Goal: Task Accomplishment & Management: Complete application form

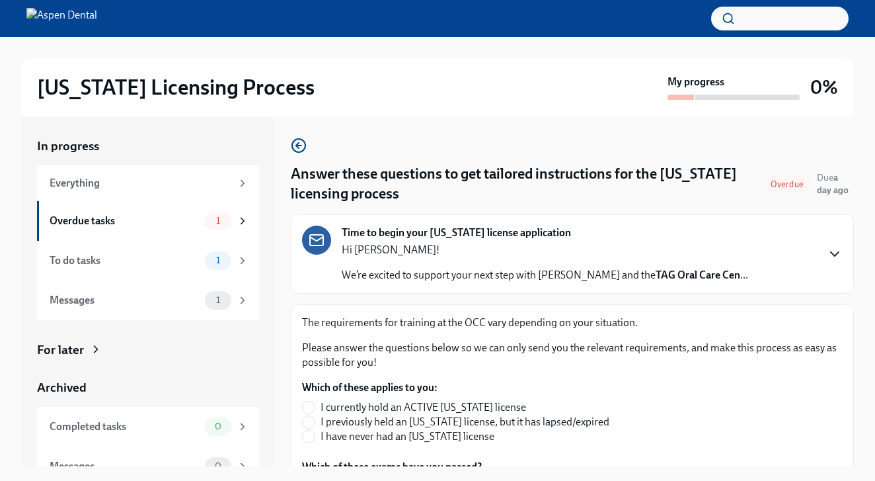
click at [831, 255] on icon "button" at bounding box center [835, 254] width 16 height 16
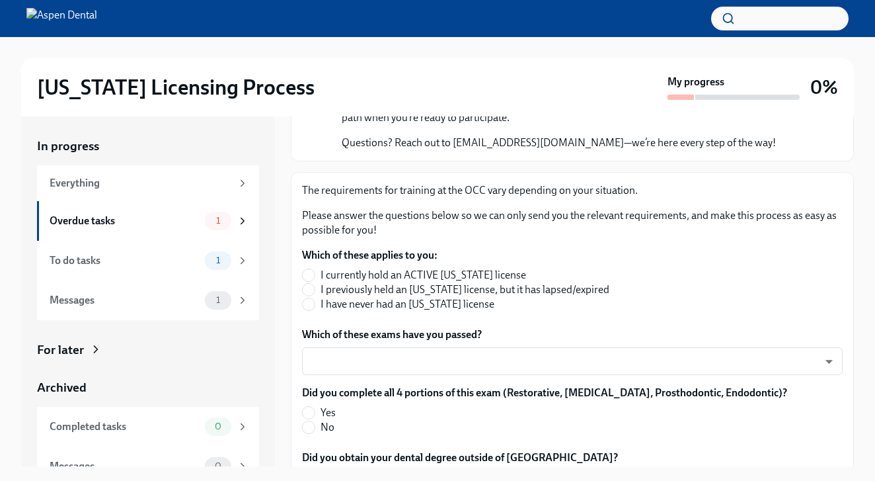
scroll to position [565, 0]
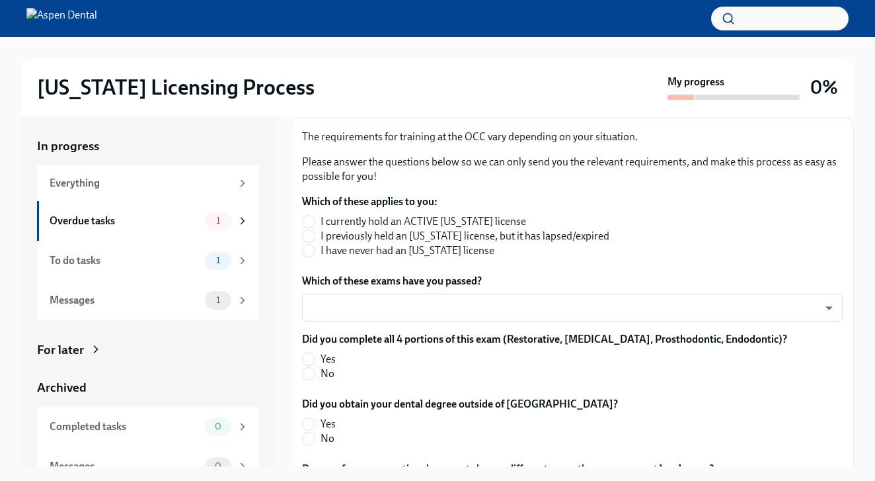
click at [419, 258] on span "I have never had an Illinois license" at bounding box center [408, 250] width 174 height 15
click at [315, 257] on input "I have never had an Illinois license" at bounding box center [309, 251] width 12 height 12
radio input "true"
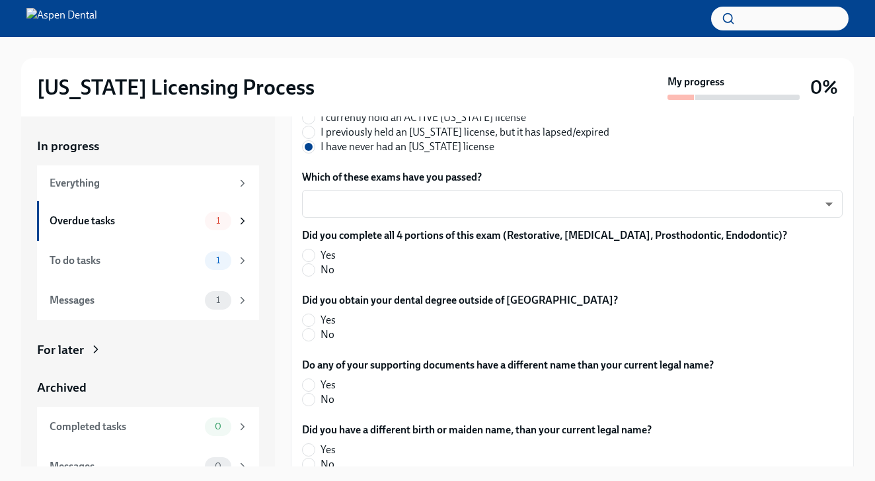
scroll to position [672, 0]
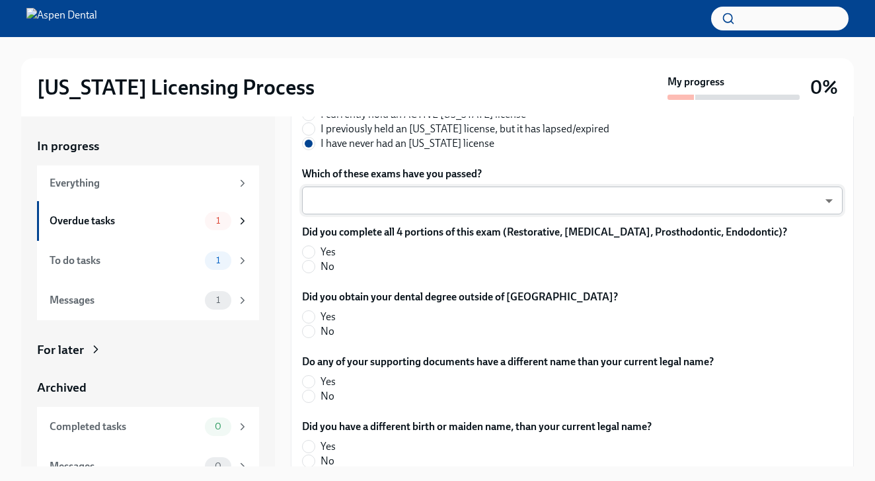
click at [436, 340] on body "Illinois Licensing Process My progress 0% In progress Everything Overdue tasks …" at bounding box center [437, 251] width 875 height 503
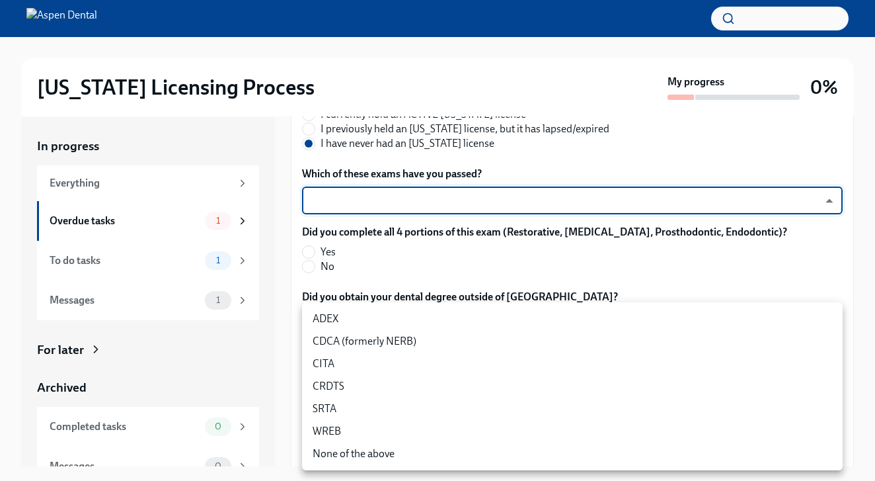
click at [346, 311] on li "ADEX" at bounding box center [572, 318] width 541 height 22
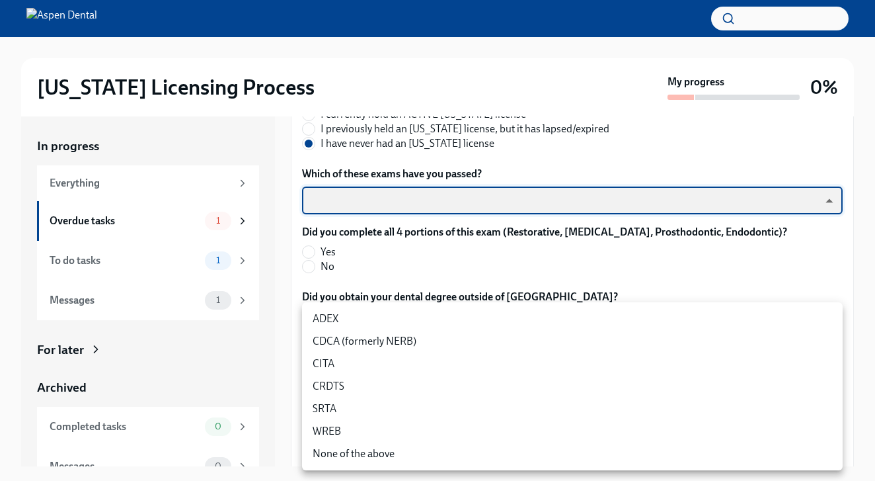
type input "pxo-W3vNi"
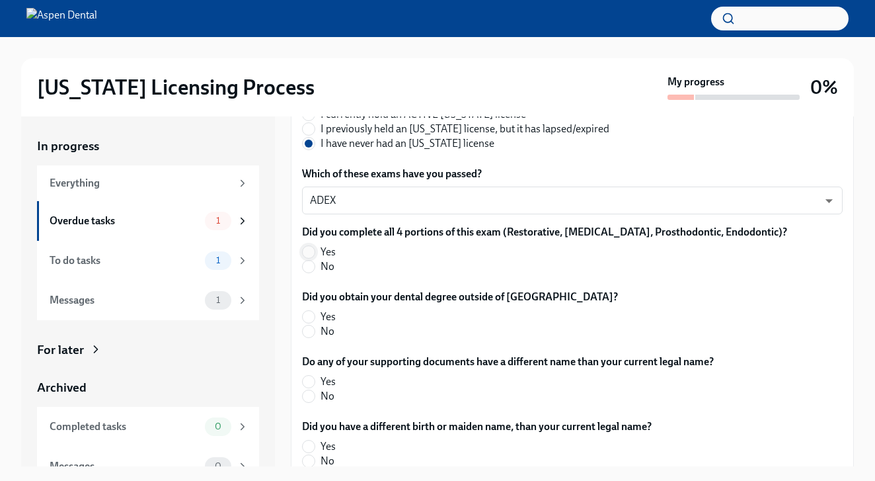
click at [307, 258] on input "Yes" at bounding box center [309, 252] width 12 height 12
radio input "true"
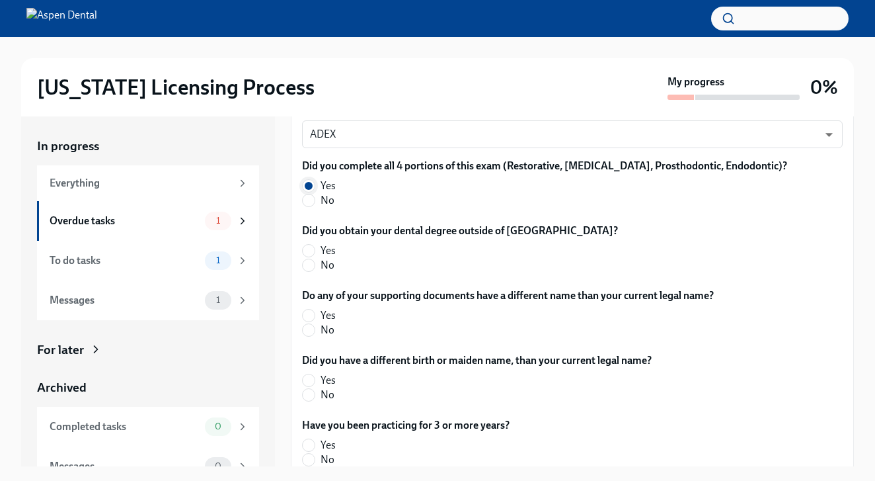
scroll to position [741, 0]
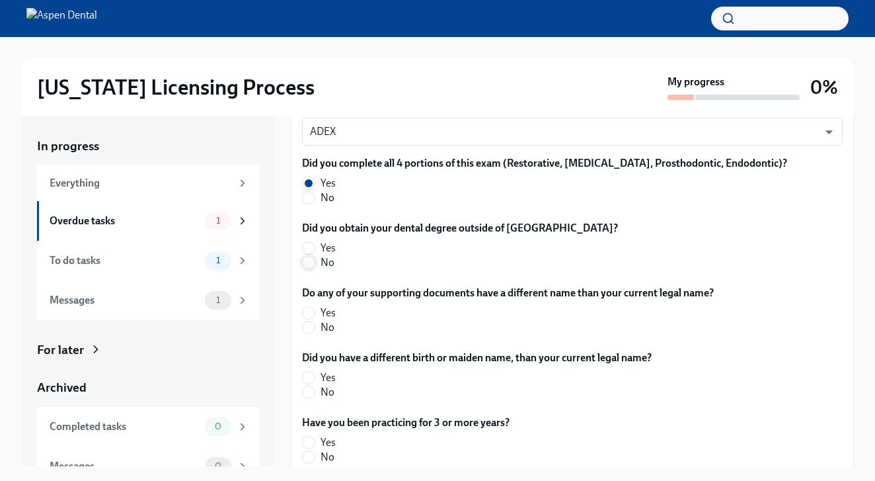
click at [313, 268] on input "No" at bounding box center [309, 263] width 12 height 12
radio input "true"
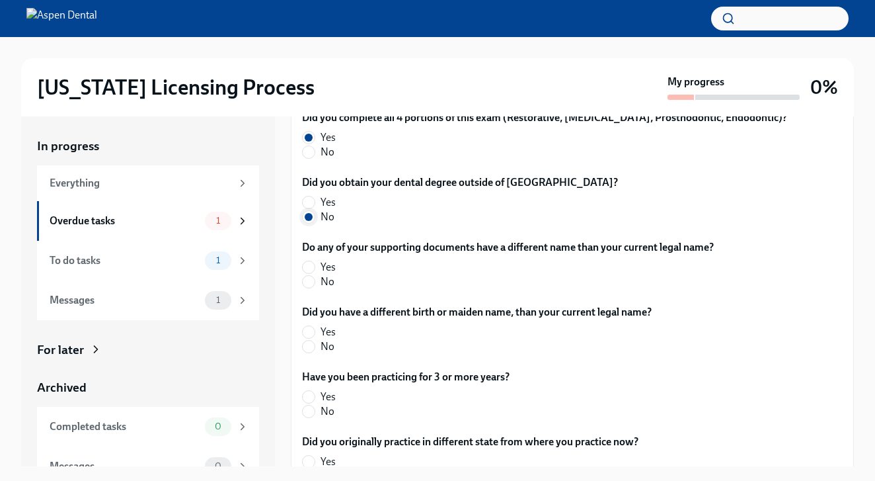
scroll to position [790, 0]
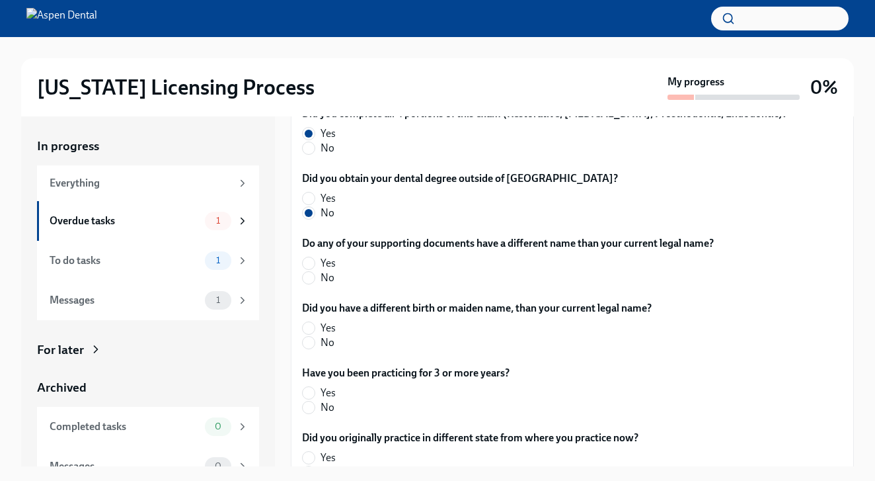
click at [313, 285] on label "No" at bounding box center [502, 277] width 401 height 15
click at [313, 284] on input "No" at bounding box center [309, 278] width 12 height 12
radio input "true"
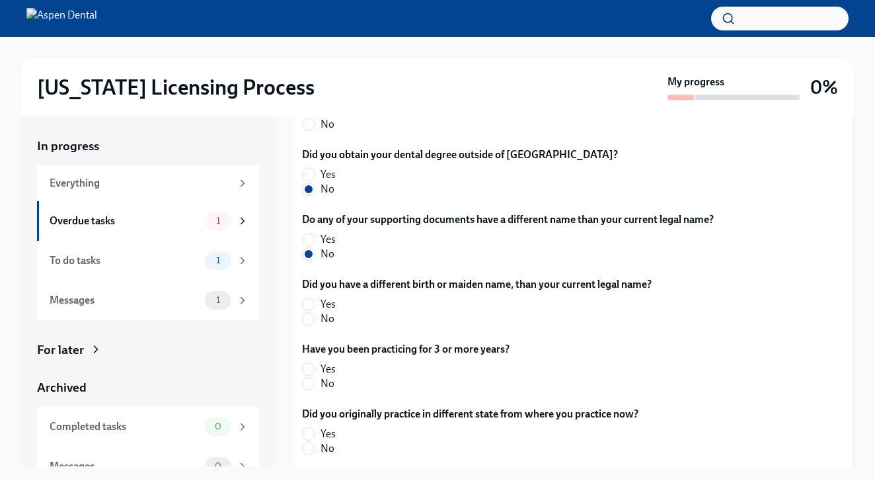
scroll to position [854, 0]
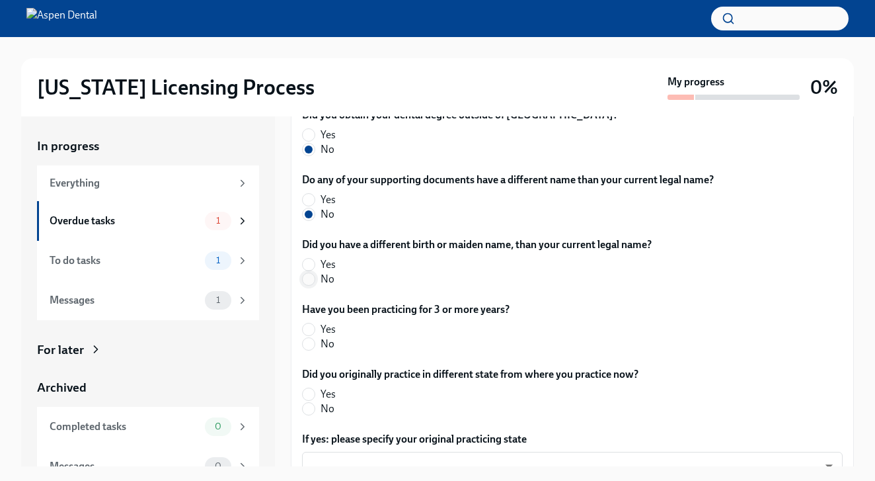
click at [311, 285] on input "No" at bounding box center [309, 279] width 12 height 12
radio input "true"
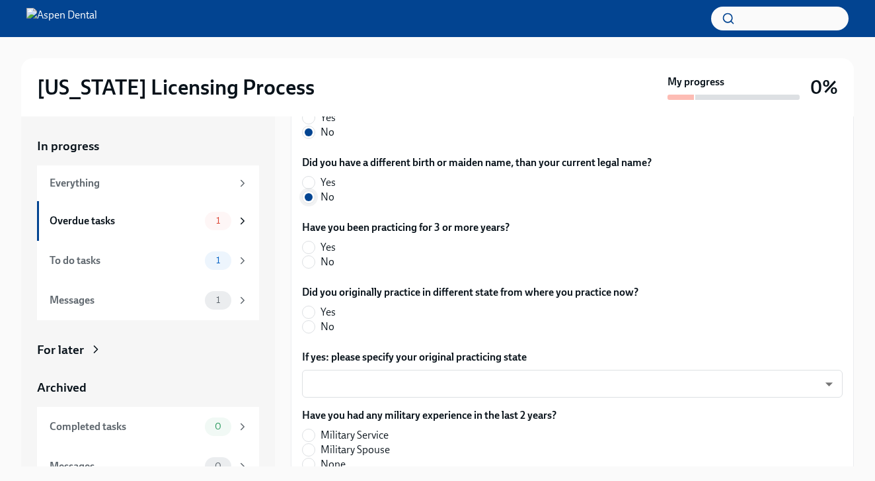
scroll to position [953, 0]
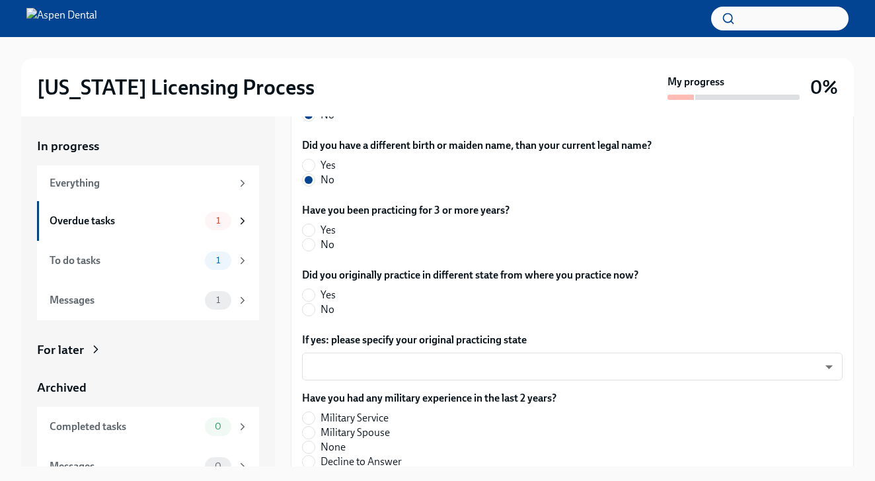
click at [316, 237] on label "Yes" at bounding box center [400, 230] width 197 height 15
click at [315, 236] on input "Yes" at bounding box center [309, 230] width 12 height 12
radio input "true"
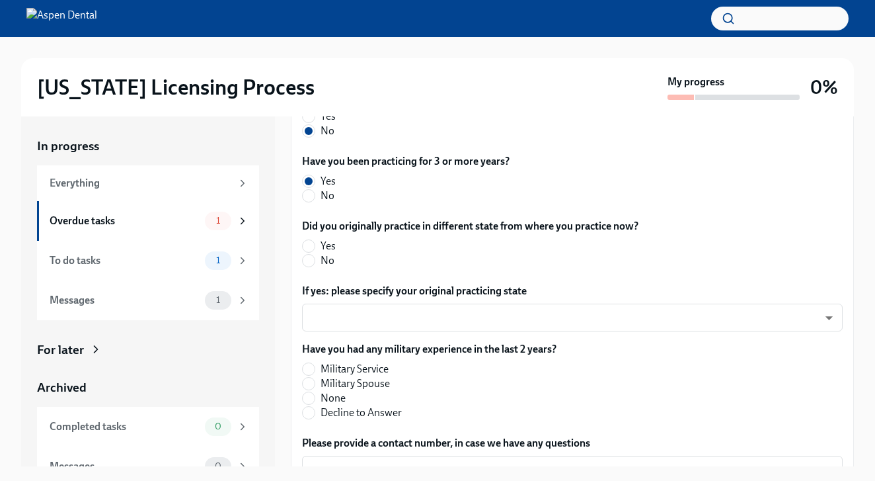
scroll to position [1000, 0]
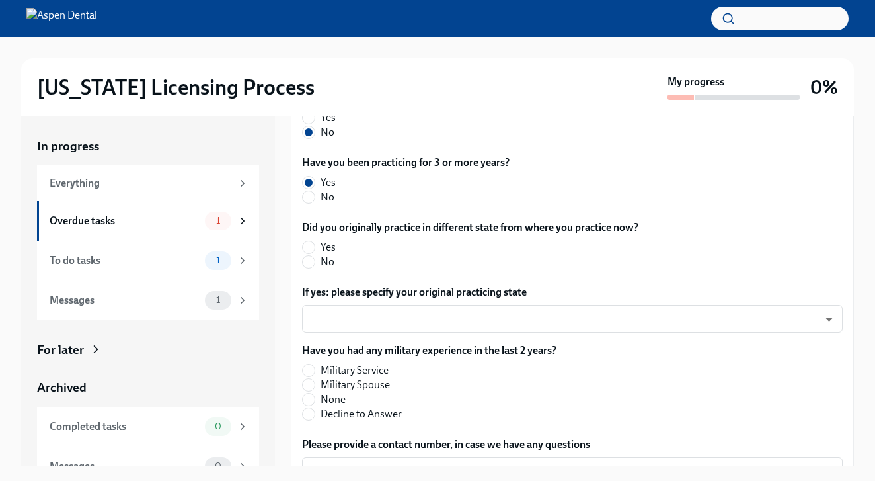
click at [306, 274] on div "Did you originally practice in different state from where you practice now? Yes…" at bounding box center [572, 247] width 541 height 54
click at [308, 268] on input "No" at bounding box center [309, 262] width 12 height 12
radio input "true"
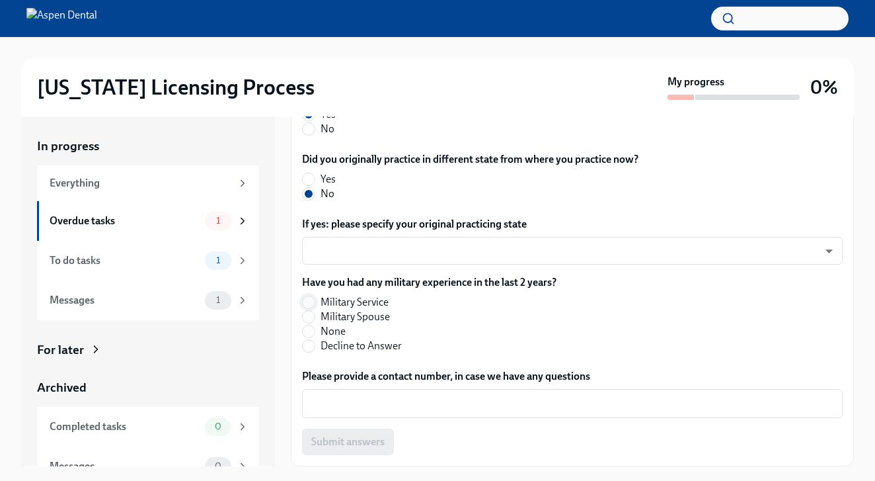
scroll to position [1123, 0]
click at [307, 337] on input "None" at bounding box center [309, 331] width 12 height 12
radio input "true"
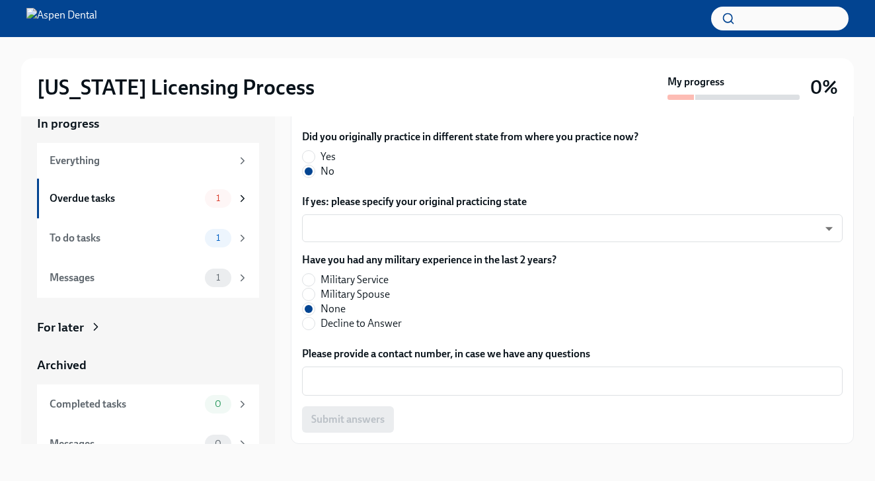
click at [350, 418] on div "Submit answers" at bounding box center [572, 419] width 541 height 26
click at [518, 278] on label "Military Service" at bounding box center [424, 279] width 244 height 15
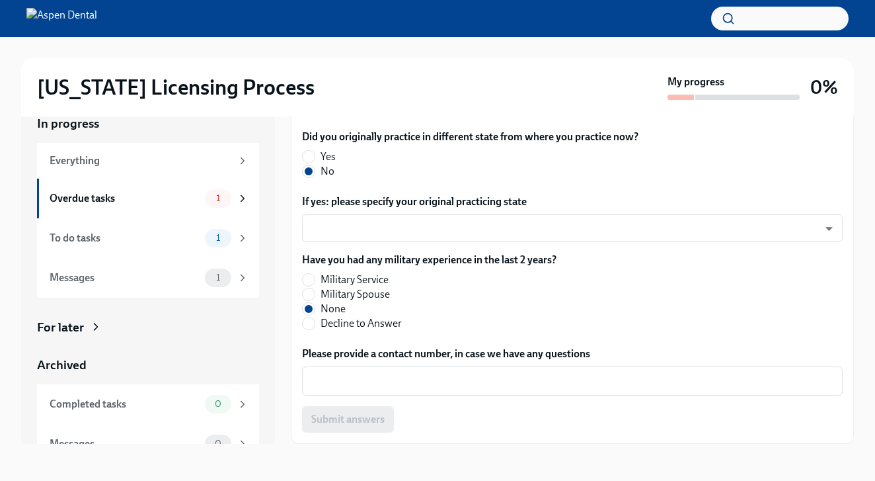
click at [315, 278] on input "Military Service" at bounding box center [309, 280] width 12 height 12
radio input "true"
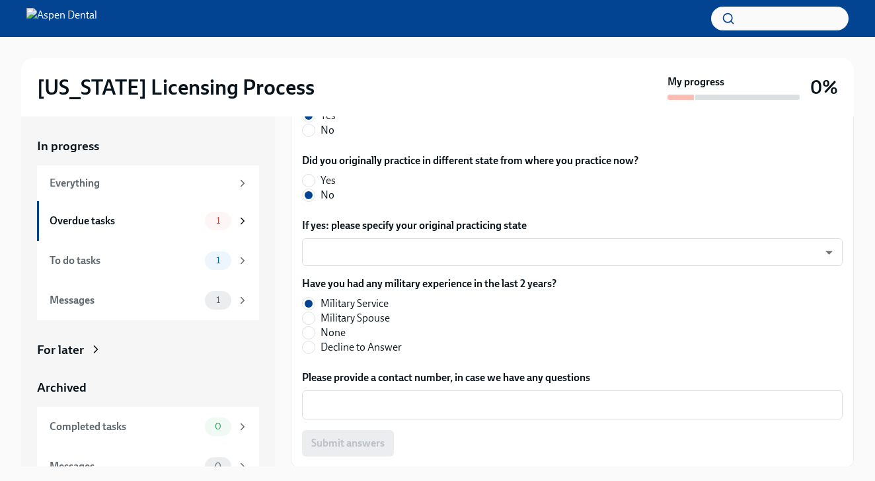
scroll to position [1068, 0]
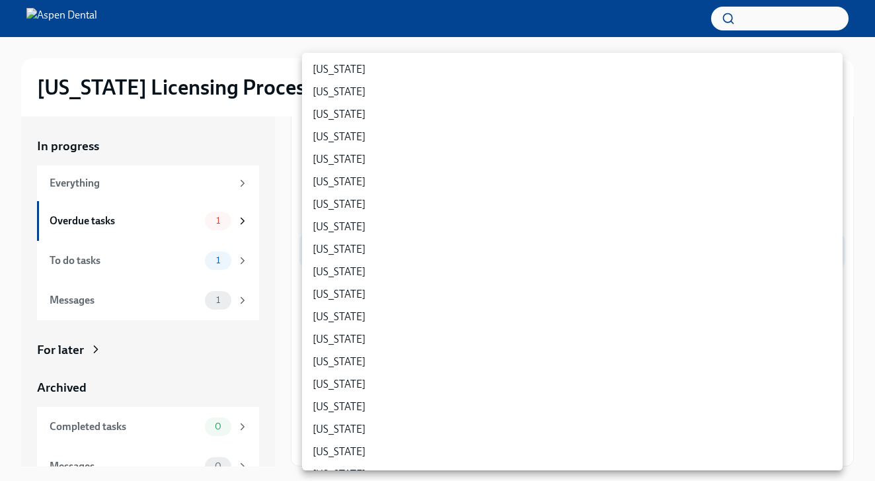
click at [424, 385] on body "Illinois Licensing Process My progress 0% In progress Everything Overdue tasks …" at bounding box center [437, 251] width 875 height 503
click at [376, 263] on li "Florida" at bounding box center [572, 272] width 541 height 22
type input "5_lqx9cFL"
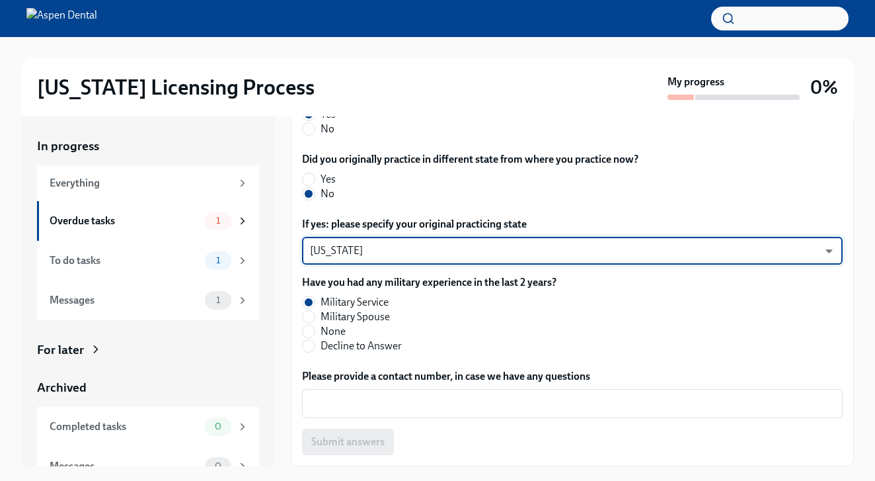
click at [489, 186] on label "Yes" at bounding box center [465, 179] width 326 height 15
click at [315, 185] on input "Yes" at bounding box center [309, 179] width 12 height 12
radio input "true"
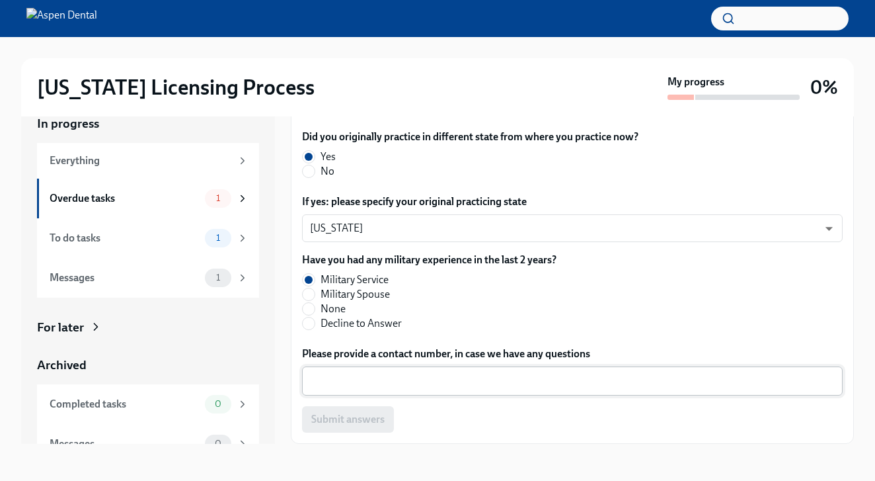
scroll to position [22, 0]
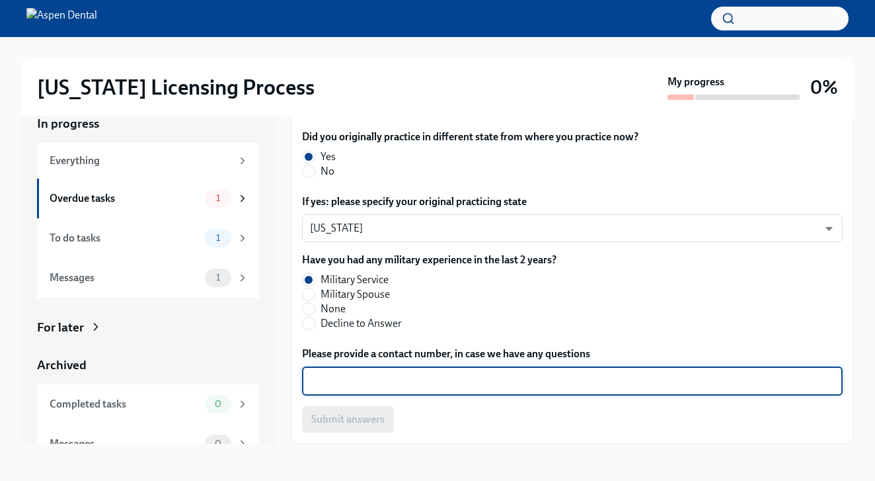
click at [437, 376] on textarea "Please provide a contact number, in case we have any questions" at bounding box center [572, 381] width 525 height 16
type textarea "n/a"
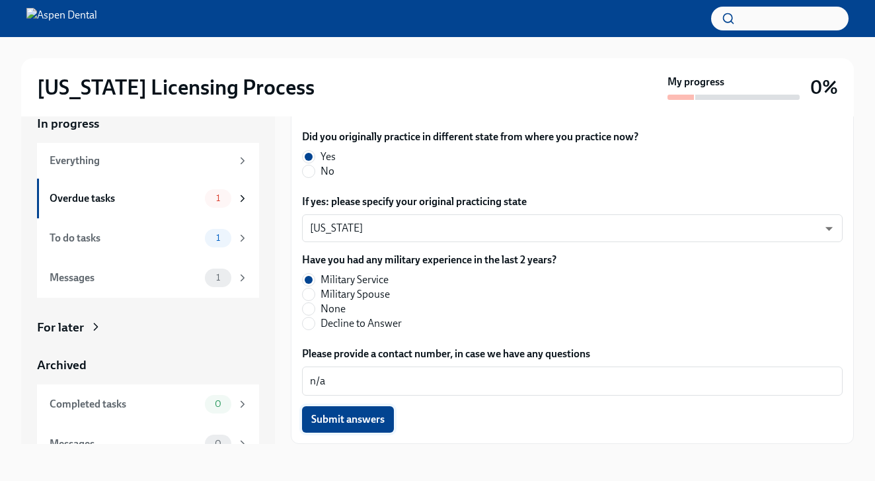
click at [376, 411] on button "Submit answers" at bounding box center [348, 419] width 92 height 26
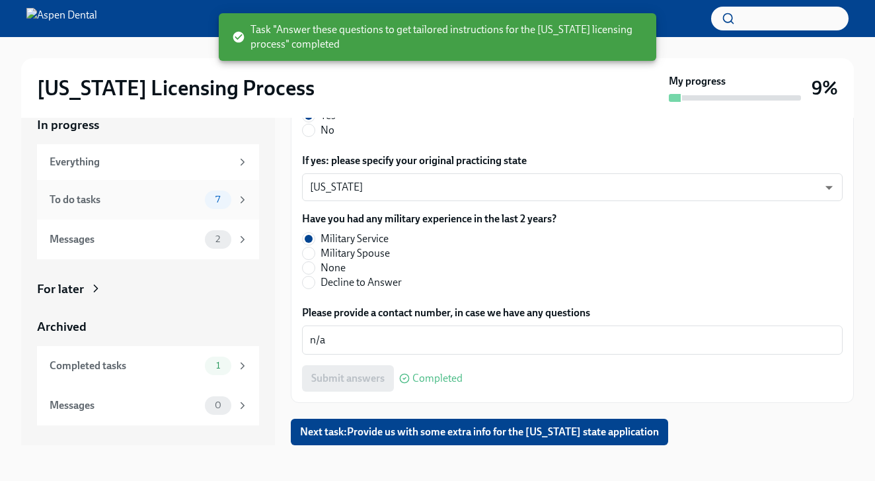
click at [122, 192] on div "To do tasks" at bounding box center [125, 199] width 150 height 15
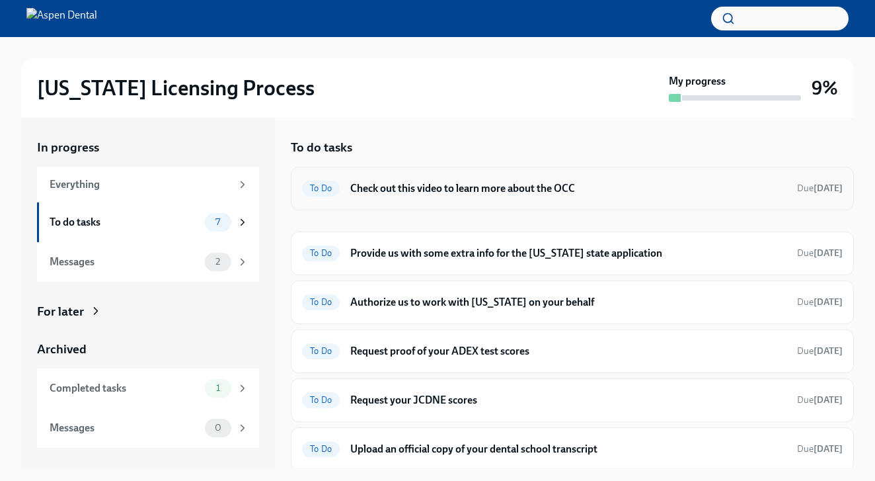
click at [477, 198] on div "To Do Check out this video to learn more about the OCC Due in 6 days" at bounding box center [572, 189] width 563 height 44
click at [478, 181] on h6 "Check out this video to learn more about the OCC" at bounding box center [568, 188] width 436 height 15
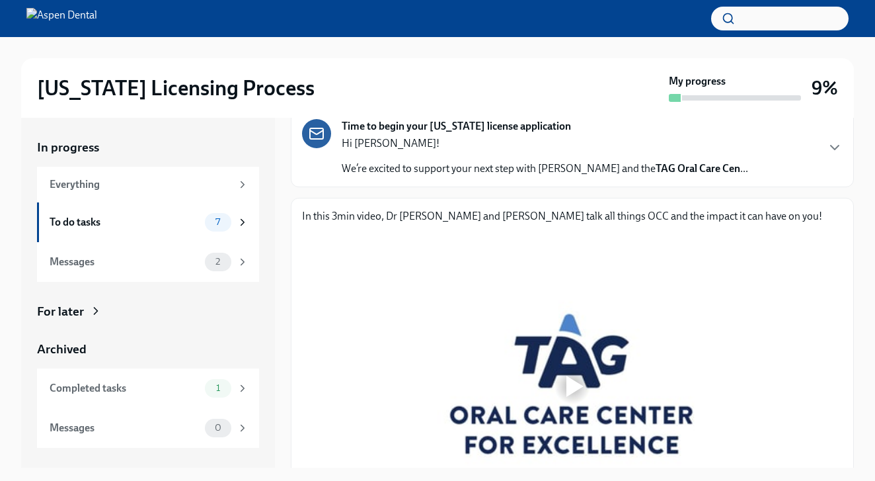
scroll to position [177, 0]
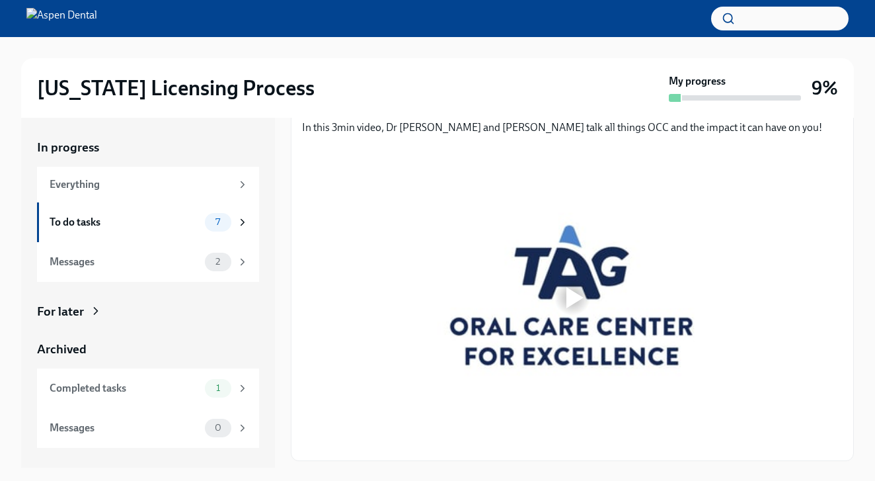
click at [565, 294] on div at bounding box center [572, 297] width 42 height 42
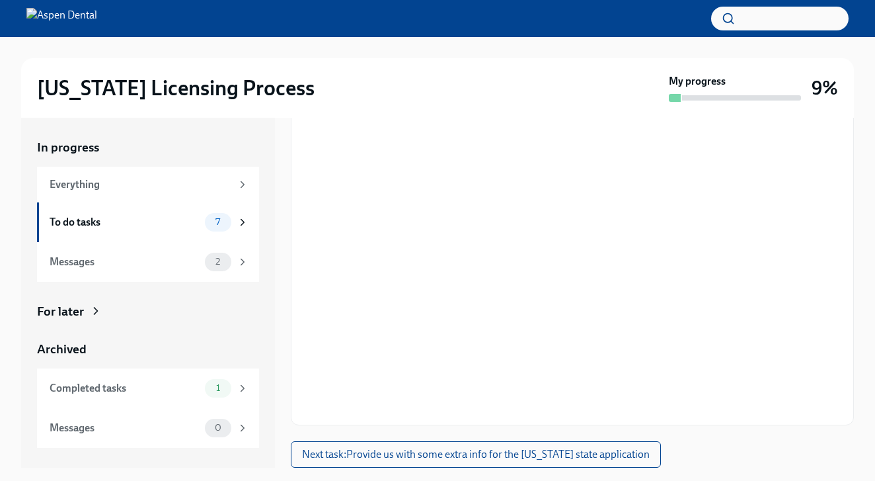
scroll to position [212, 0]
click at [494, 461] on span "Next task : Provide us with some extra info for the Illinois state application" at bounding box center [476, 454] width 348 height 13
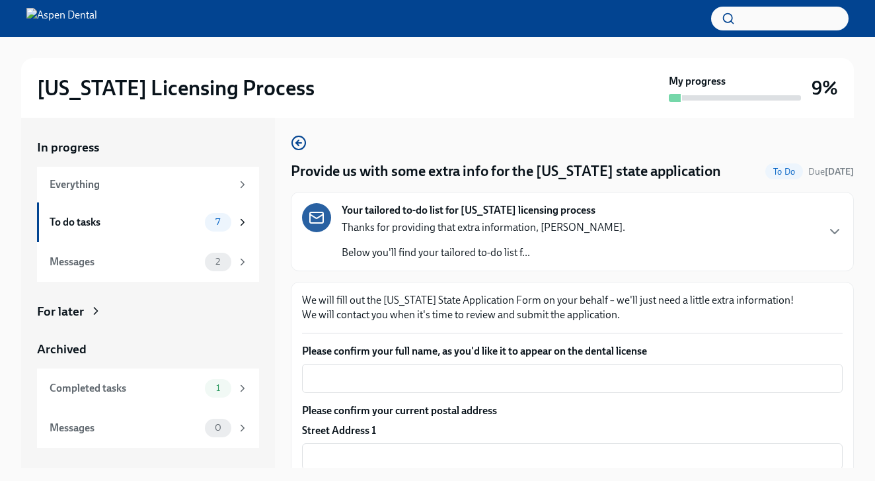
scroll to position [60, 0]
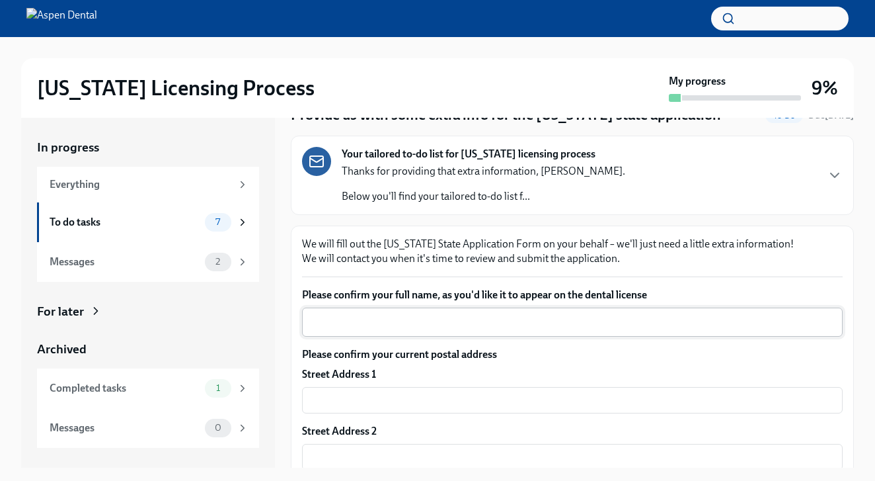
click at [502, 322] on textarea "Please confirm your full name, as you'd like it to appear on the dental license" at bounding box center [572, 322] width 525 height 16
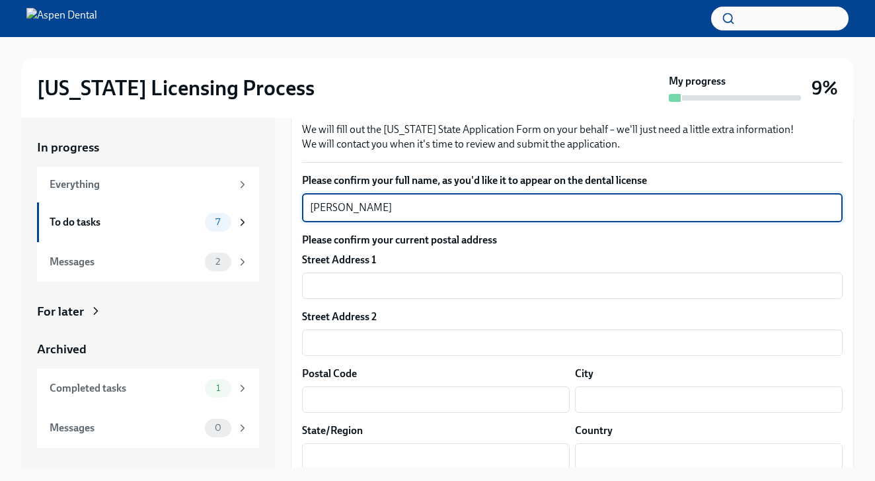
scroll to position [176, 0]
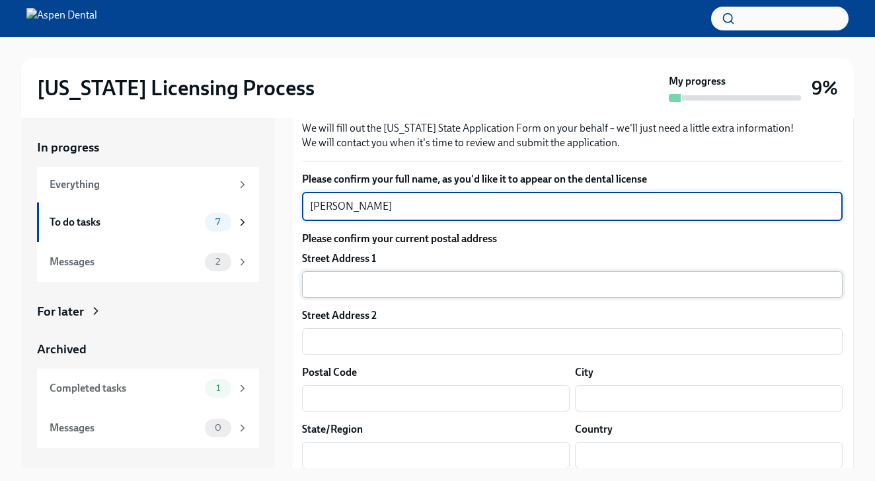
type textarea "Nicole Ashley Perez"
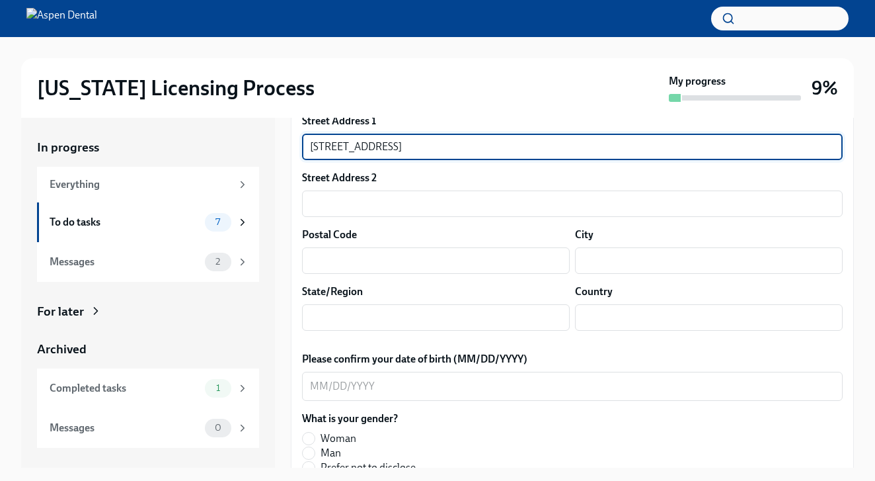
scroll to position [314, 0]
type input "2134 Yellowfin Circle"
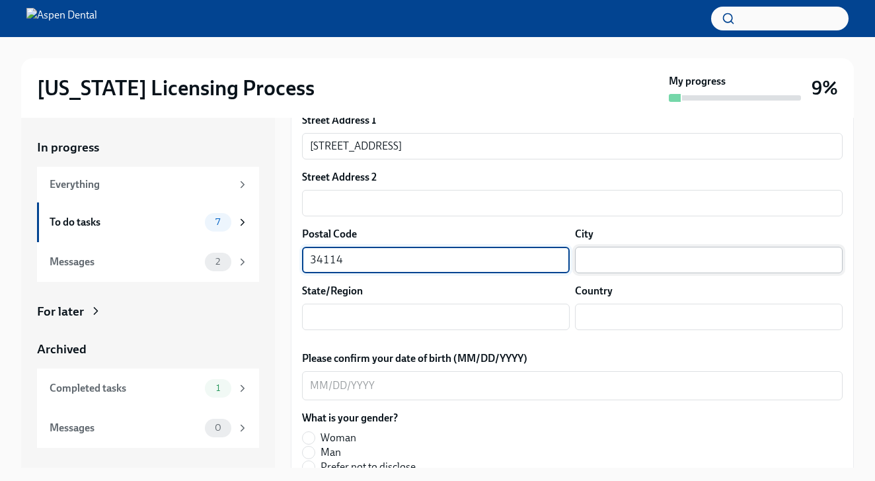
type input "34114"
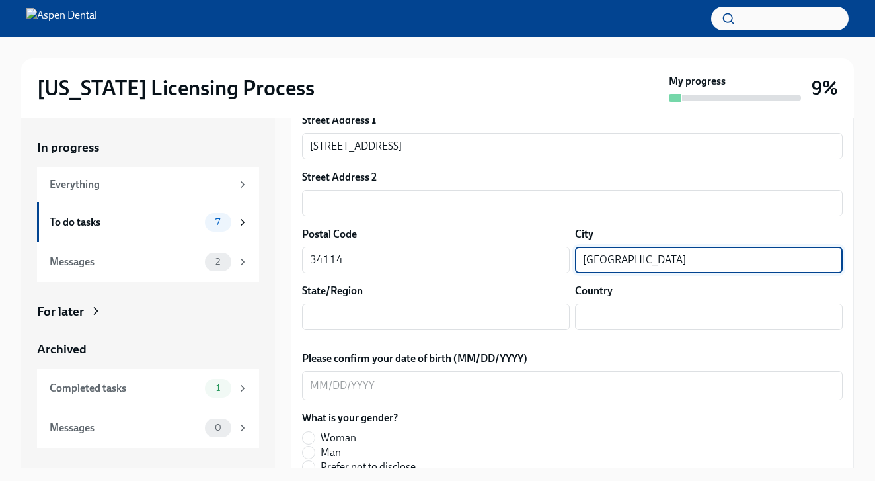
type input "Naples"
click at [490, 300] on div "State/Region ​" at bounding box center [436, 307] width 268 height 46
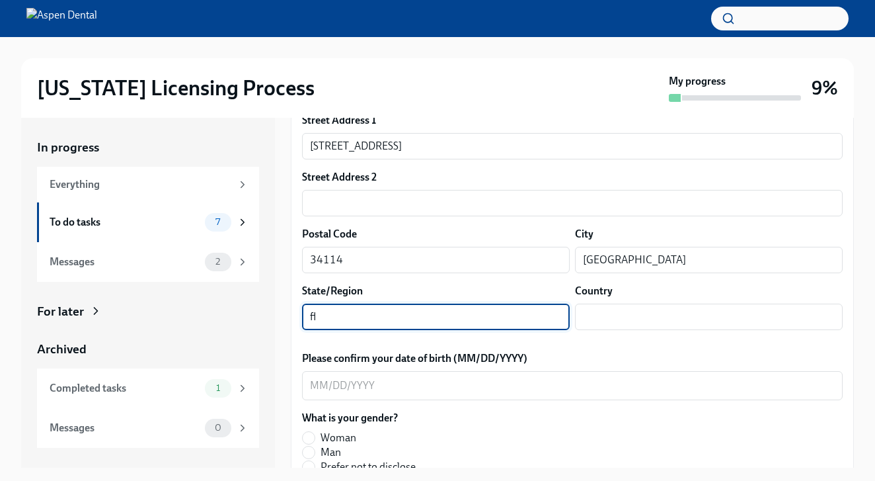
click at [563, 321] on input "fl" at bounding box center [436, 316] width 268 height 26
click at [440, 315] on input "fl" at bounding box center [436, 316] width 268 height 26
type input "FL"
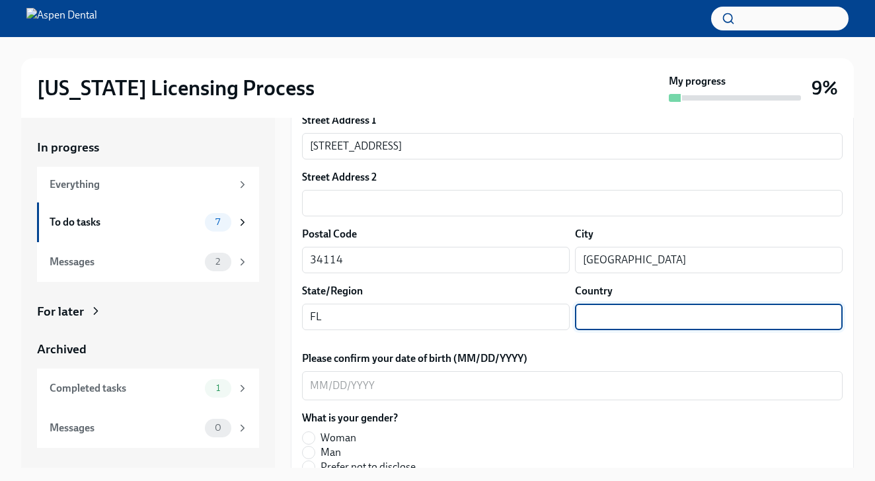
click at [642, 312] on input "text" at bounding box center [709, 316] width 268 height 26
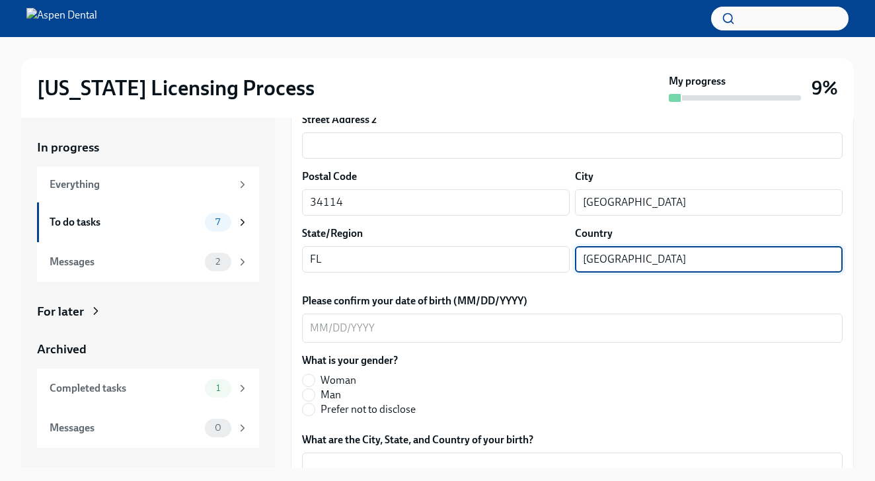
scroll to position [374, 0]
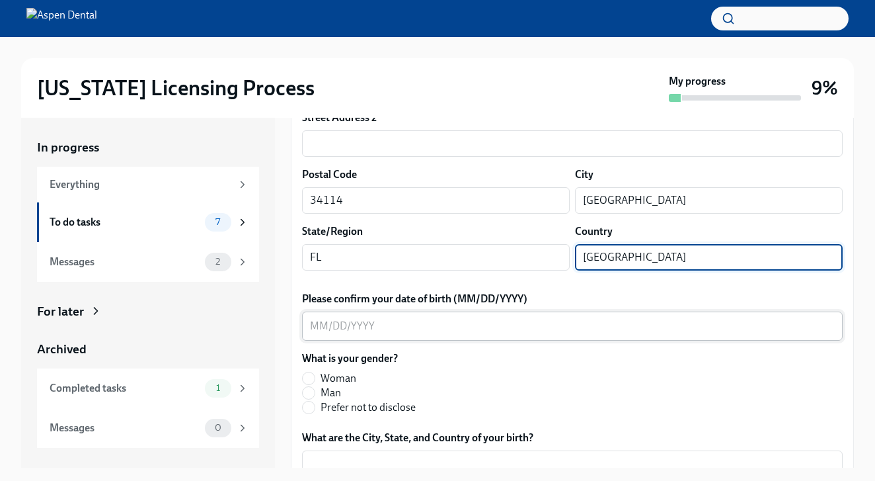
type input "USA"
click at [325, 323] on textarea "Please confirm your date of birth (MM/DD/YYYY)" at bounding box center [572, 326] width 525 height 16
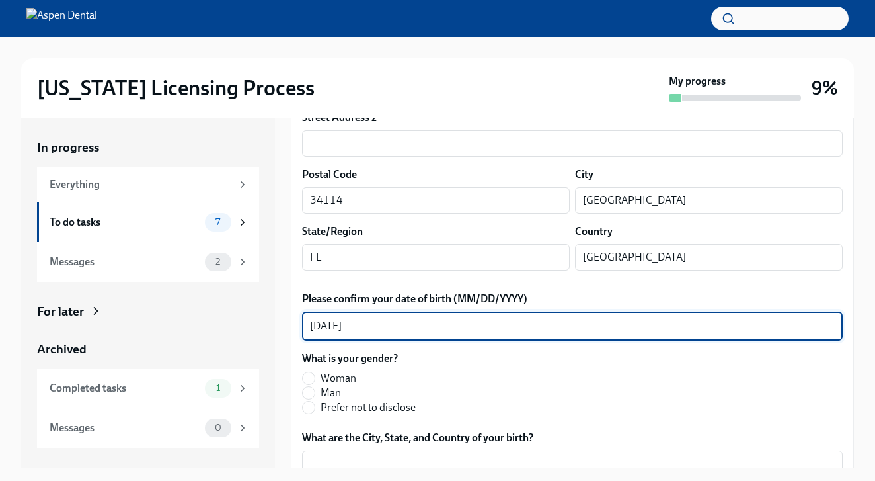
scroll to position [469, 0]
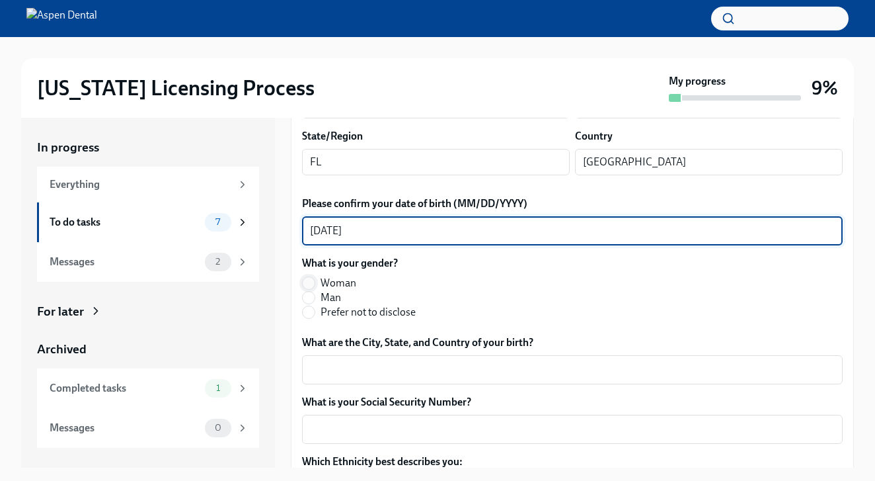
type textarea "05/08/1992"
click at [307, 280] on input "Woman" at bounding box center [309, 283] width 12 height 12
radio input "true"
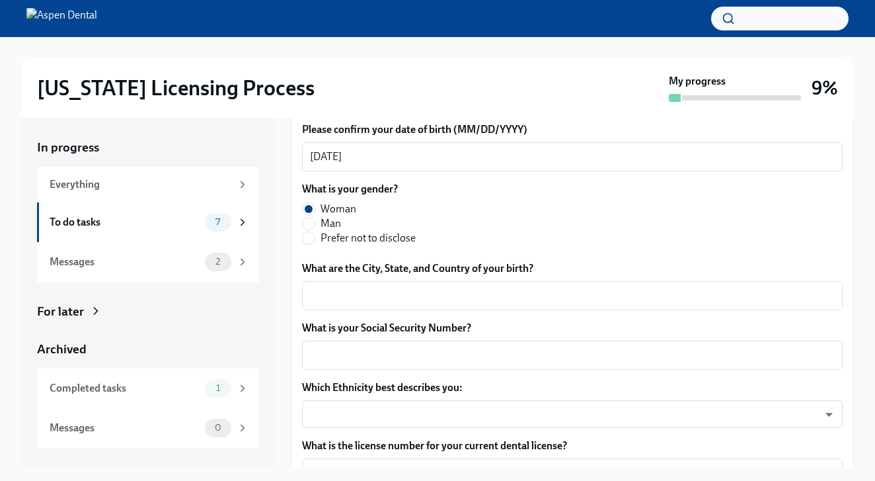
scroll to position [545, 0]
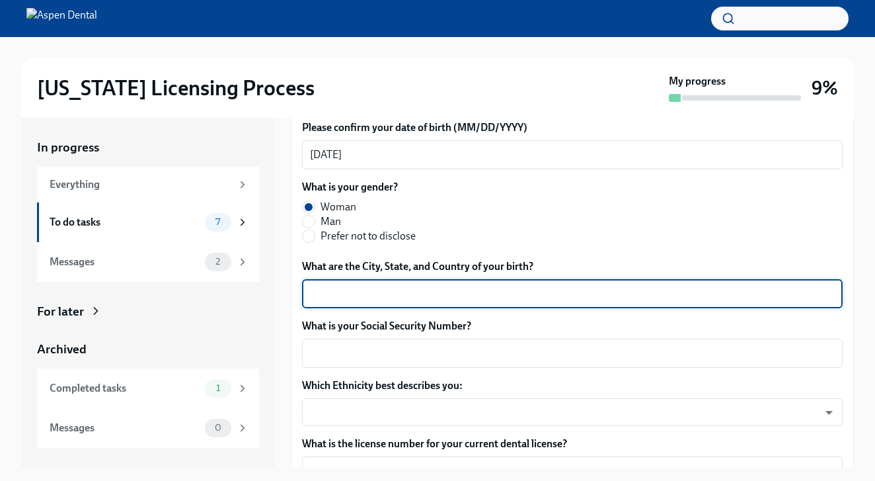
click at [363, 292] on textarea "What are the City, State, and Country of your birth?" at bounding box center [572, 294] width 525 height 16
type textarea "Miami, FL, USA"
click at [362, 353] on textarea "What is your Social Security Number?" at bounding box center [572, 353] width 525 height 16
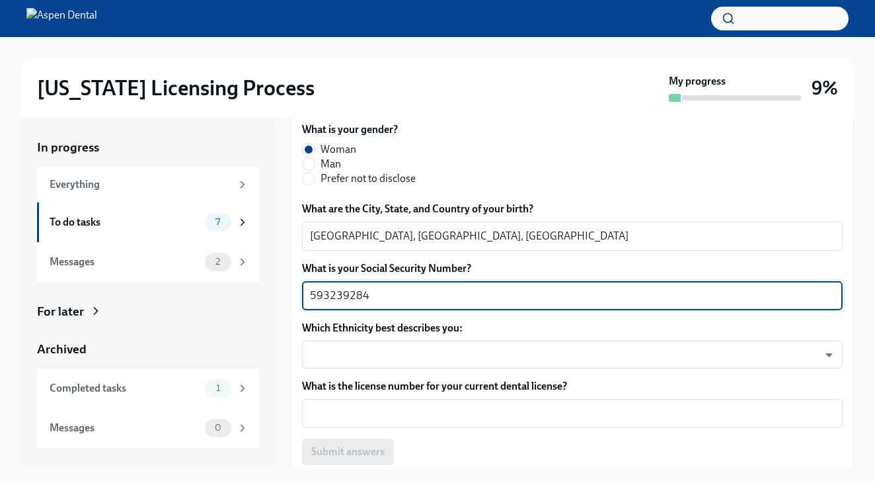
scroll to position [629, 0]
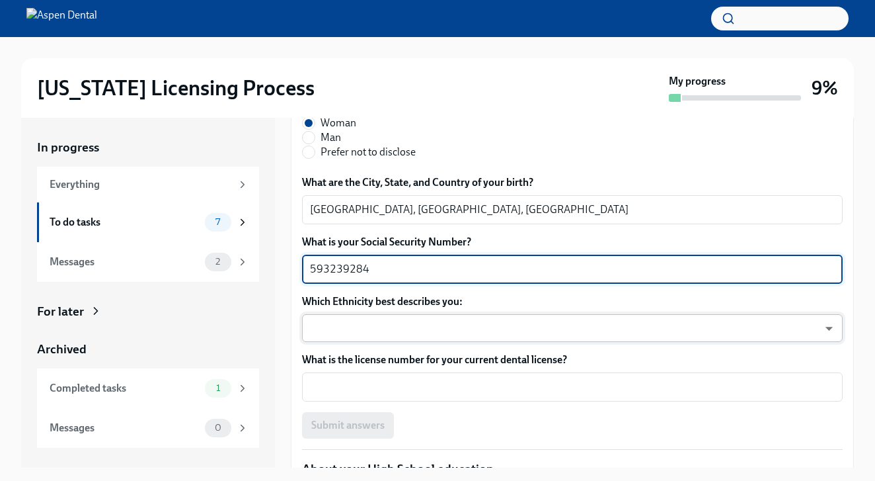
type textarea "593239284"
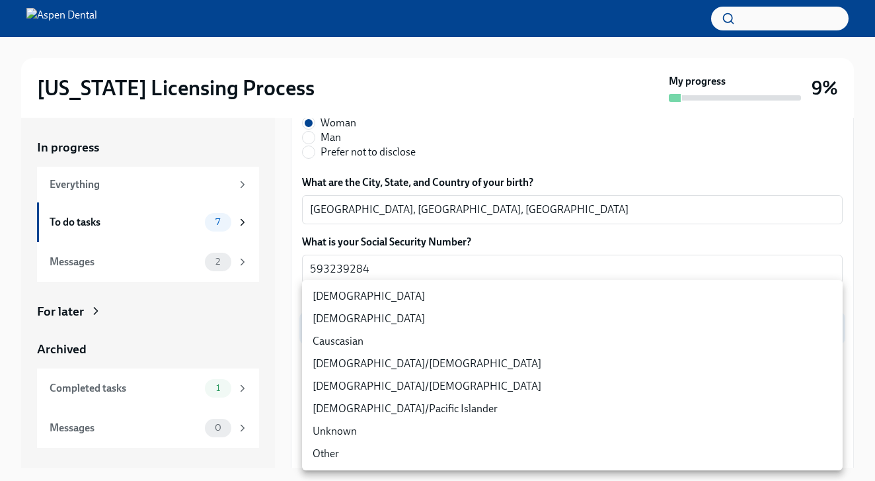
click at [385, 336] on body "Illinois Licensing Process My progress 9% In progress Everything To do tasks 7 …" at bounding box center [437, 252] width 875 height 504
click at [378, 355] on li "Hispanic/Latino" at bounding box center [572, 363] width 541 height 22
type input "RBIs4u0Gt"
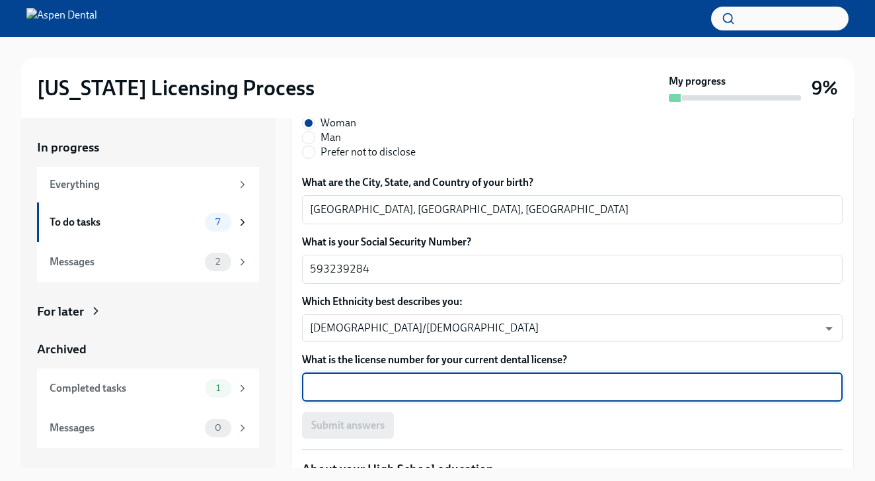
click at [363, 381] on textarea "What is the license number for your current dental license?" at bounding box center [572, 387] width 525 height 16
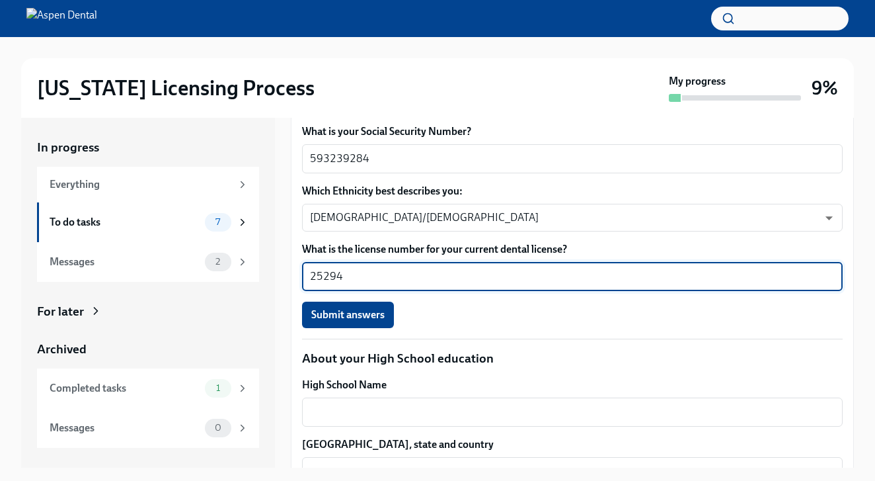
scroll to position [741, 0]
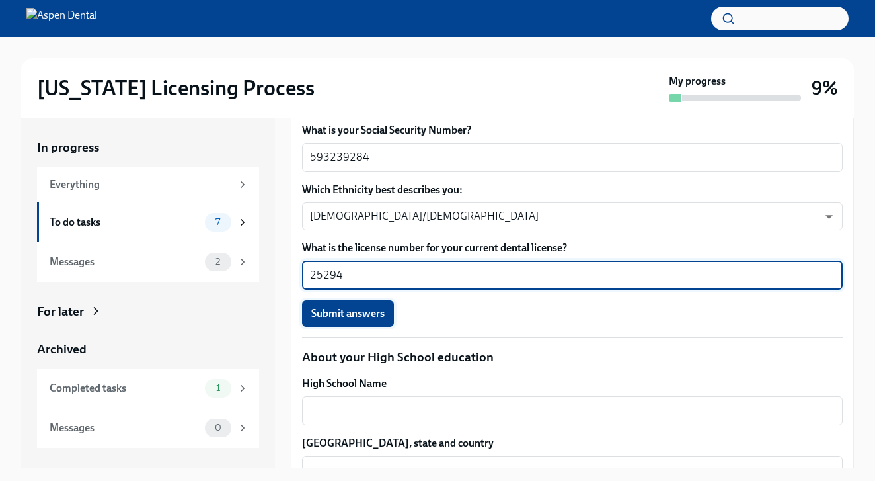
type textarea "25294"
click at [372, 323] on button "Submit answers" at bounding box center [348, 313] width 92 height 26
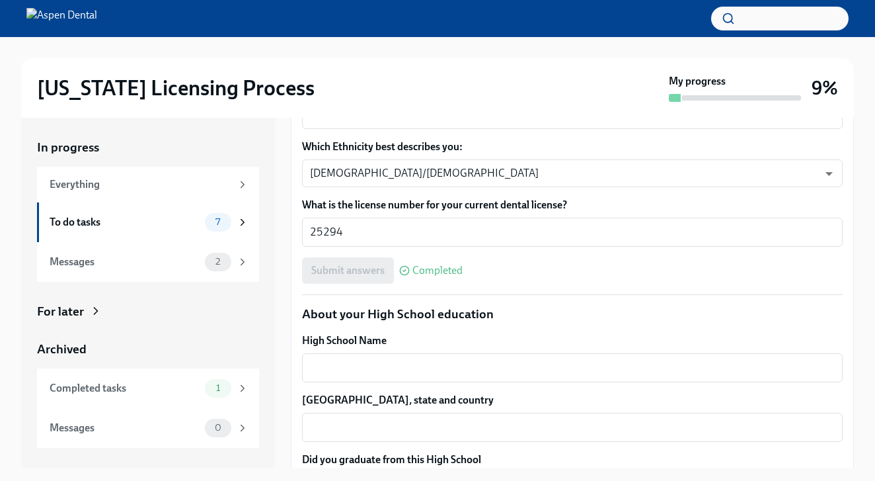
scroll to position [810, 0]
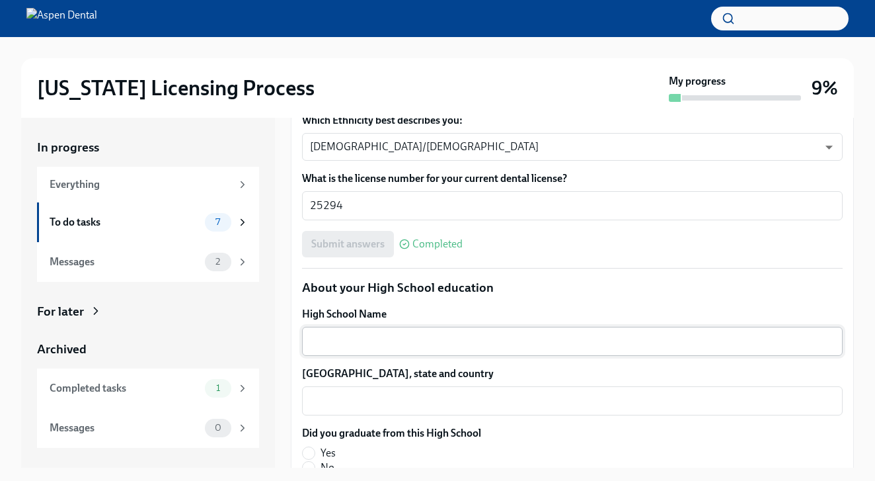
click at [368, 343] on textarea "High School Name" at bounding box center [572, 341] width 525 height 16
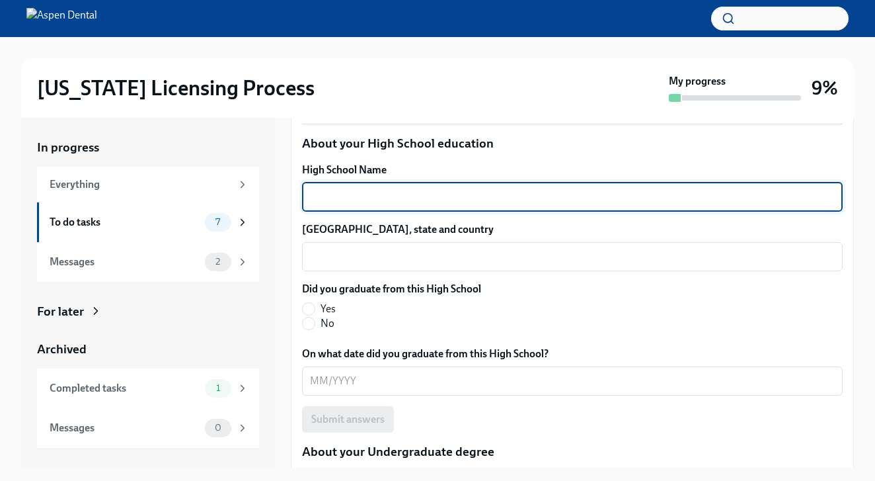
scroll to position [967, 0]
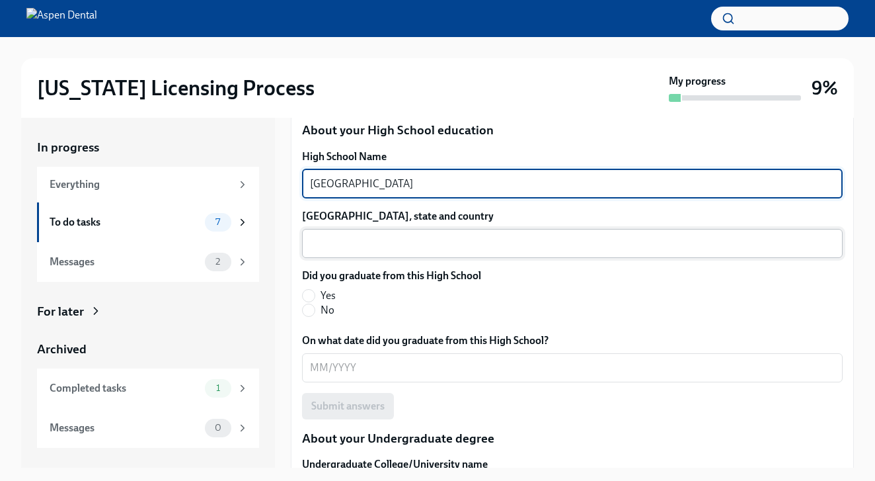
type textarea "West Broward High School"
click at [384, 250] on textarea "High School city, state and country" at bounding box center [572, 243] width 525 height 16
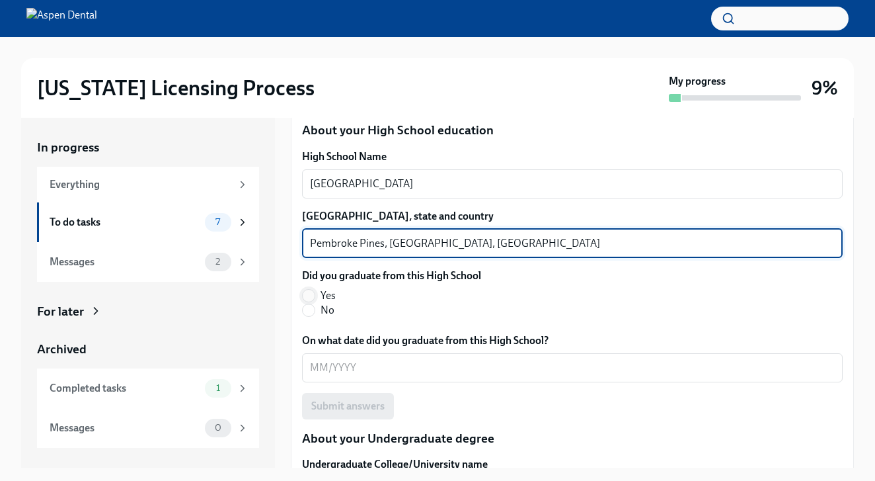
type textarea "Pembroke Pines, FL, USA"
click at [313, 290] on input "Yes" at bounding box center [309, 296] width 12 height 12
radio input "true"
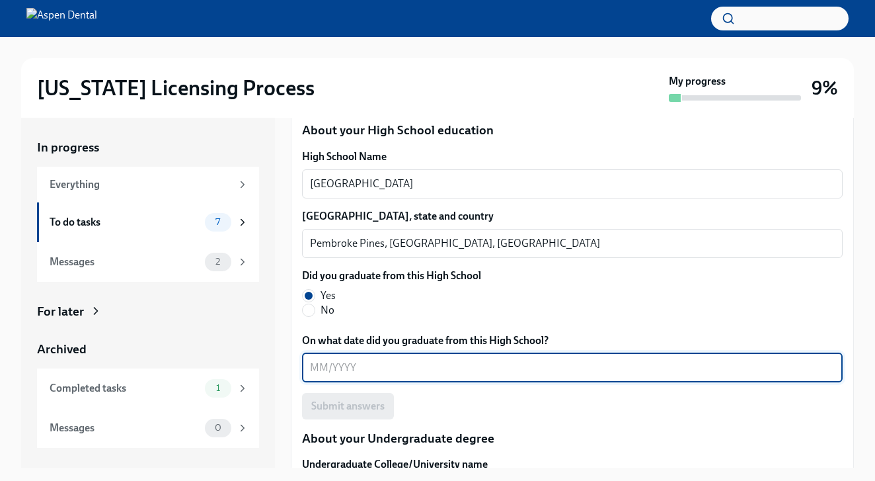
click at [318, 368] on textarea "On what date did you graduate from this High School?" at bounding box center [572, 368] width 525 height 16
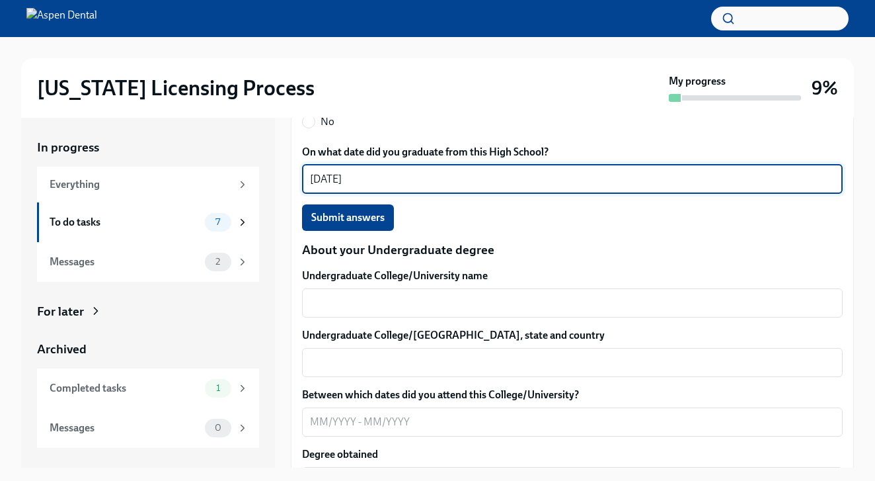
scroll to position [1157, 0]
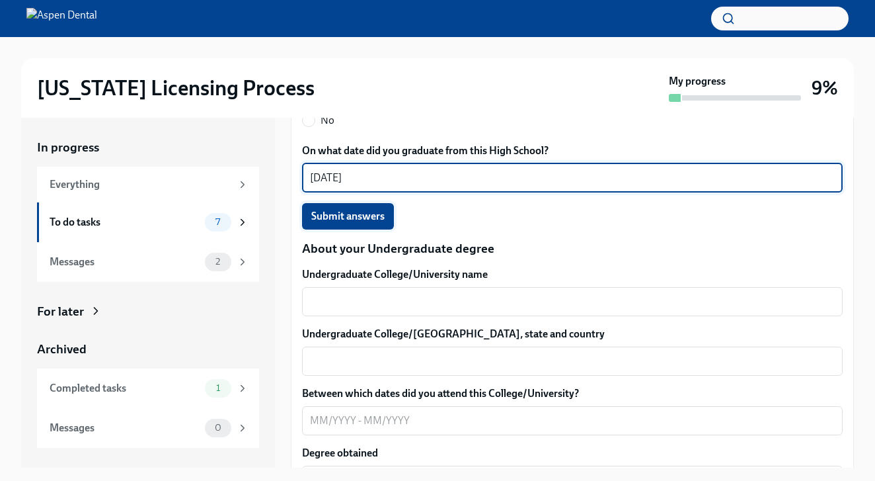
type textarea "06/20/2010"
click at [342, 214] on span "Submit answers" at bounding box center [347, 216] width 73 height 13
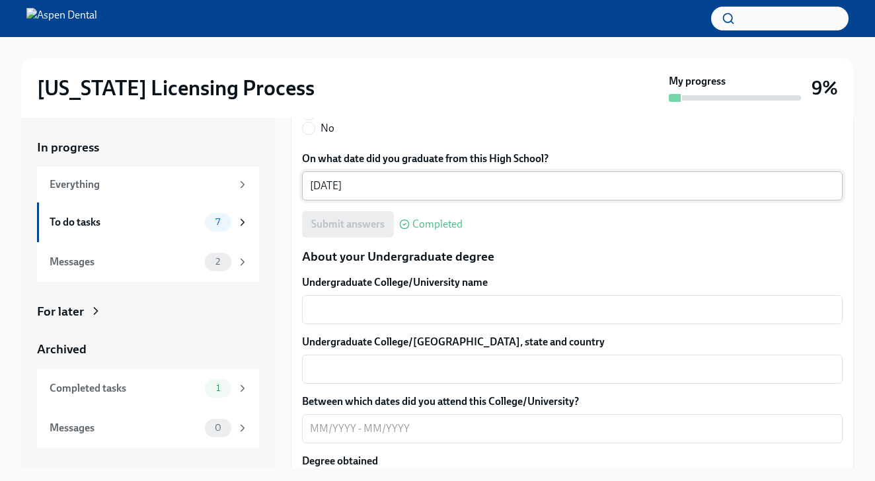
scroll to position [1181, 0]
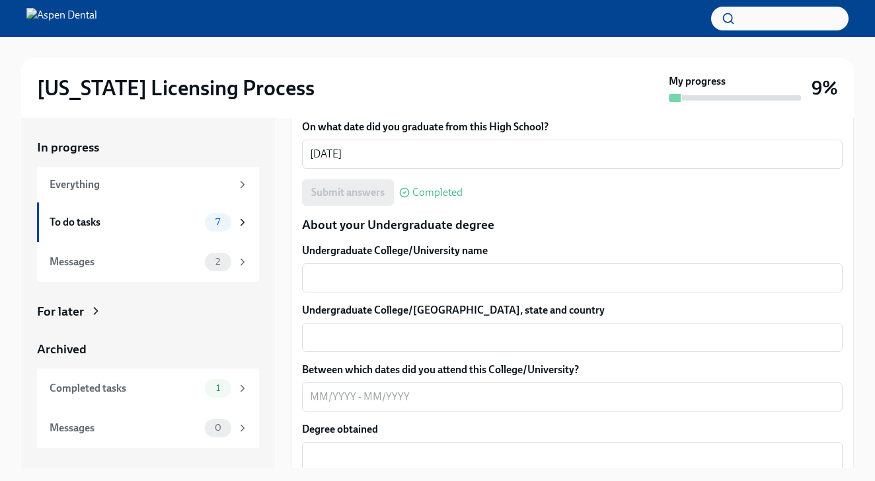
click at [333, 296] on div "Undergraduate College/University name x ​ Undergraduate College/University city…" at bounding box center [572, 437] width 541 height 389
click at [335, 286] on div "x ​" at bounding box center [572, 277] width 541 height 29
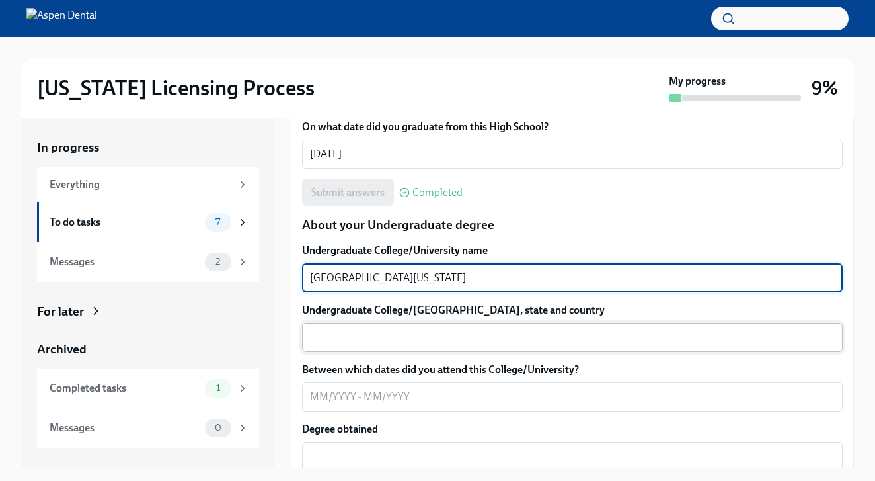
type textarea "University of Florida"
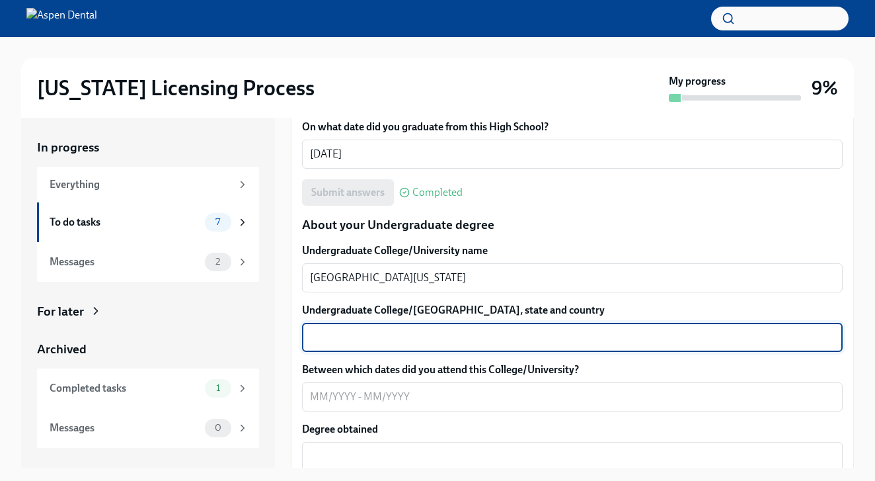
click at [339, 342] on textarea "Undergraduate College/University city, state and country" at bounding box center [572, 337] width 525 height 16
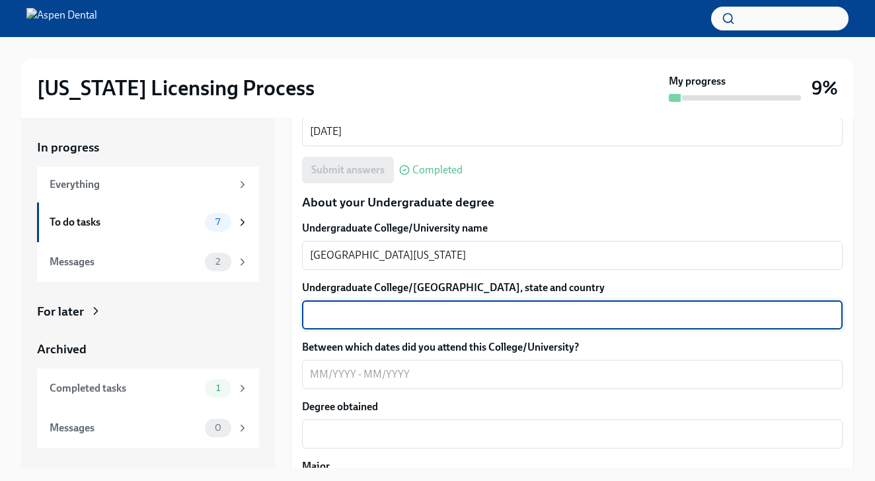
scroll to position [1201, 0]
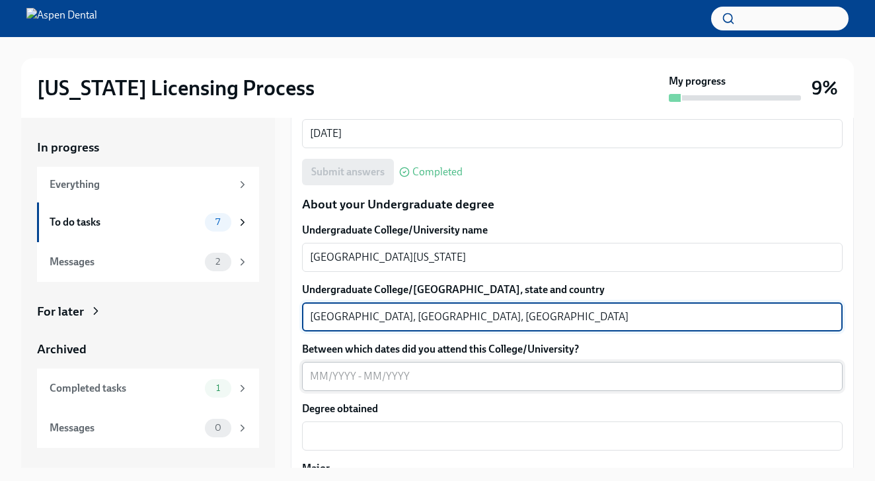
type textarea "Gainesville, FL, USA"
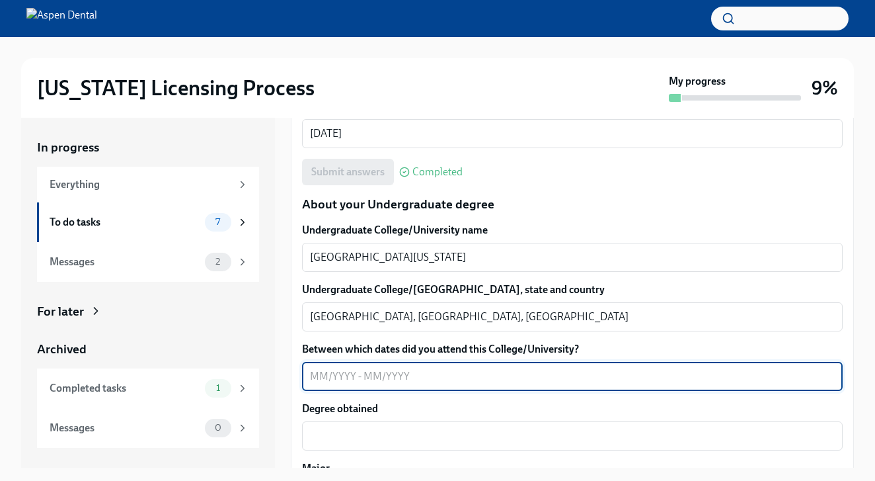
click at [319, 382] on textarea "Between which dates did you attend this College/University?" at bounding box center [572, 376] width 525 height 16
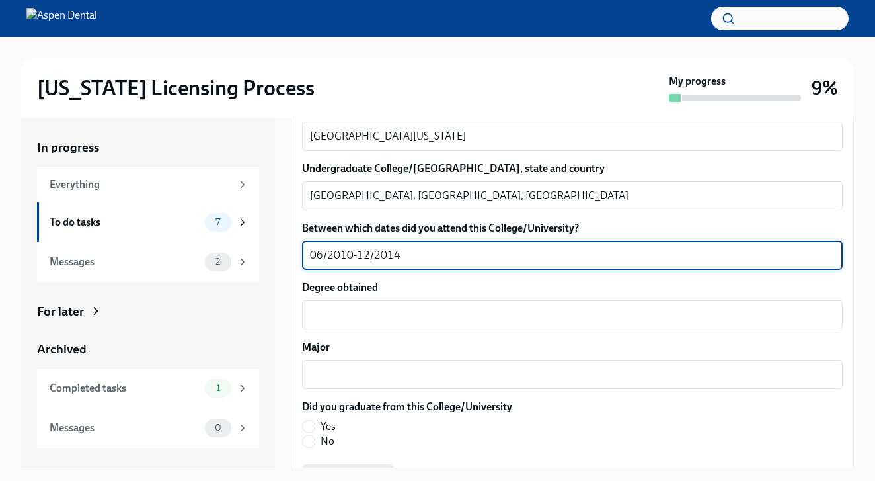
scroll to position [1323, 0]
type textarea "06/2010-12/2014"
click at [421, 313] on textarea "Degree obtained" at bounding box center [572, 314] width 525 height 16
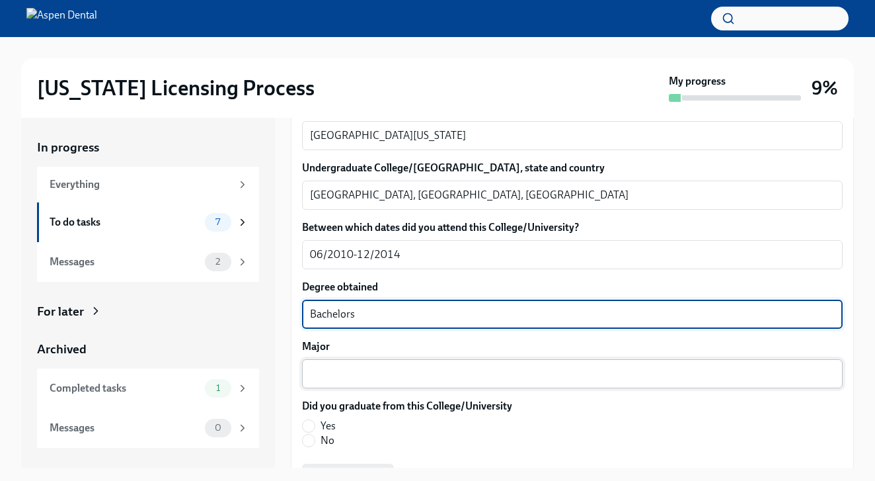
type textarea "Bachelors"
click at [383, 381] on div "x ​" at bounding box center [572, 373] width 541 height 29
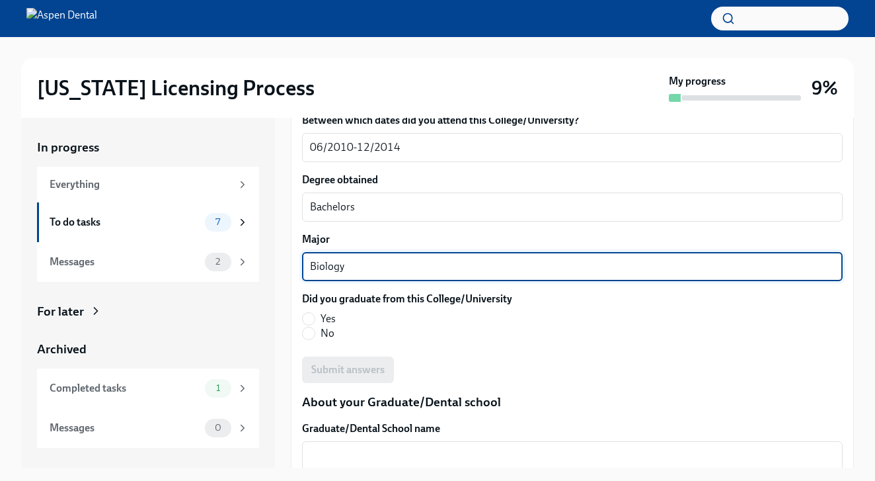
scroll to position [1446, 0]
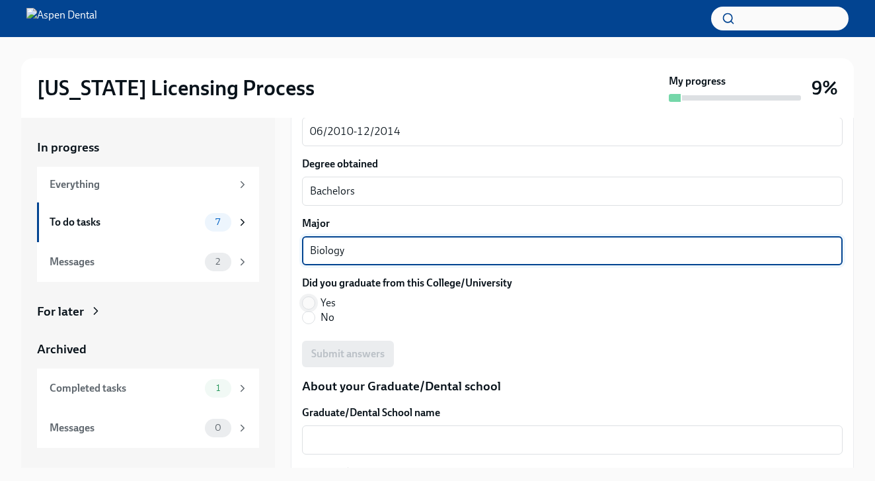
type textarea "Biology"
click at [310, 302] on input "Yes" at bounding box center [309, 303] width 12 height 12
radio input "true"
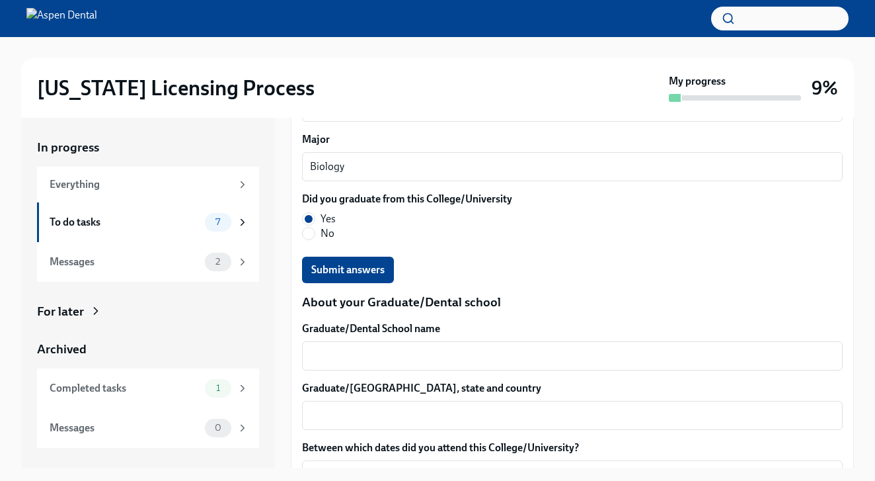
scroll to position [1532, 0]
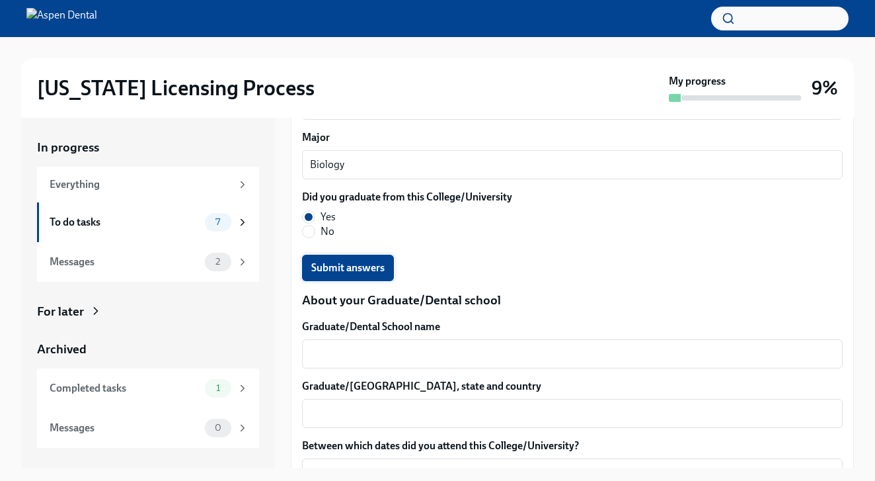
click at [366, 272] on span "Submit answers" at bounding box center [347, 267] width 73 height 13
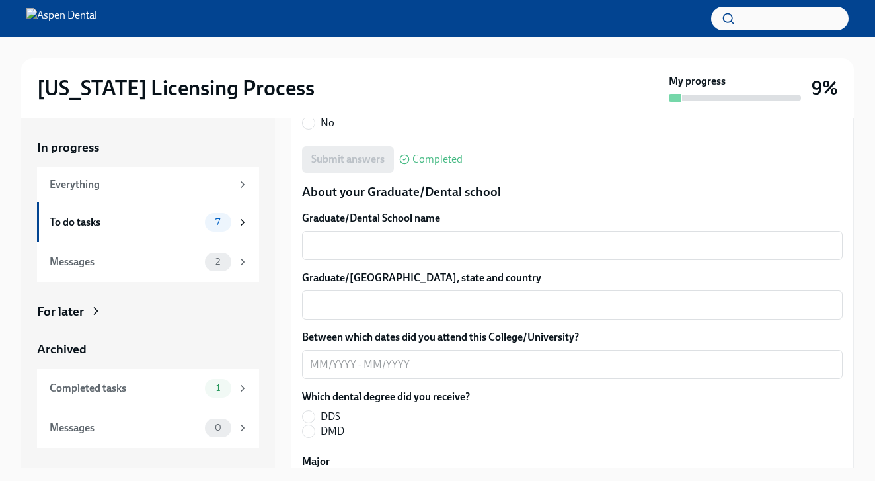
scroll to position [1639, 0]
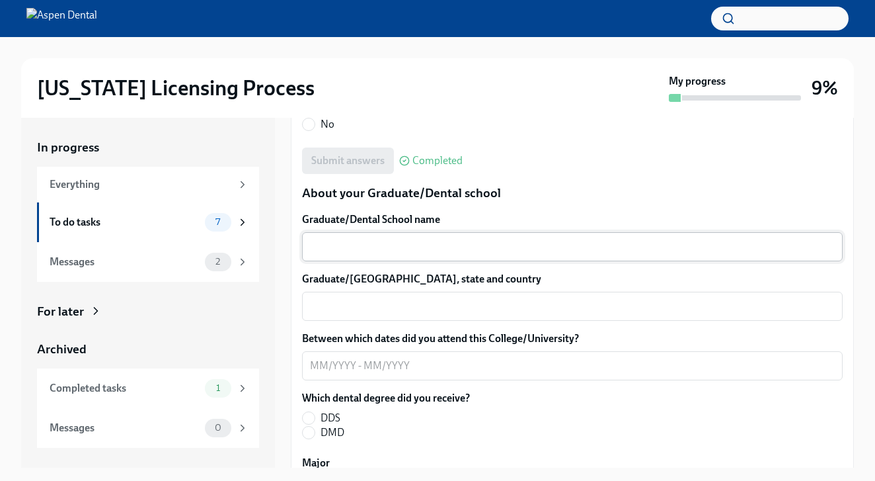
click at [375, 253] on textarea "Graduate/Dental School name" at bounding box center [572, 247] width 525 height 16
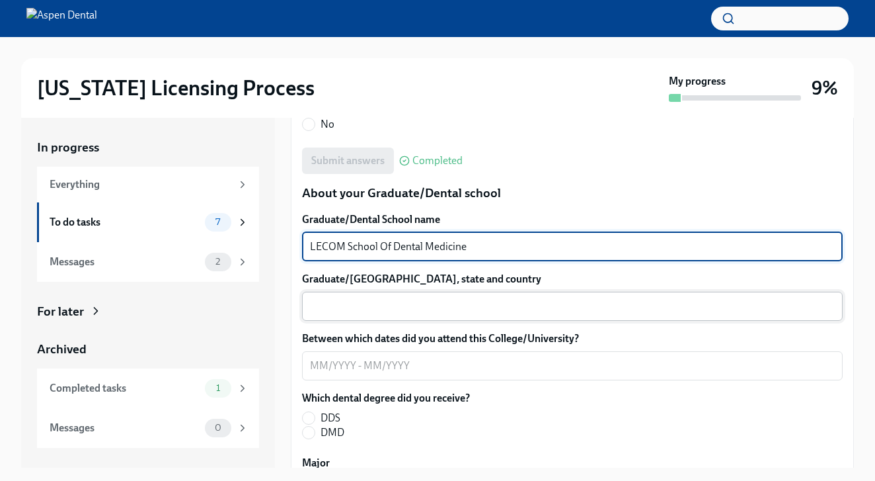
type textarea "LECOM School Of Dental Medicine"
click at [362, 303] on textarea "Graduate/Dental School city, state and country" at bounding box center [572, 306] width 525 height 16
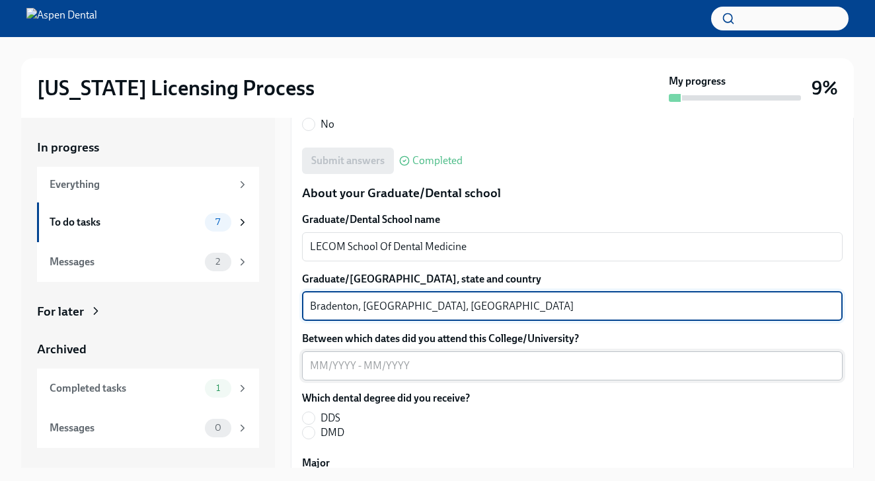
type textarea "Bradenton, FL, USA"
click at [330, 370] on textarea "Between which dates did you attend this College/University?" at bounding box center [572, 366] width 525 height 16
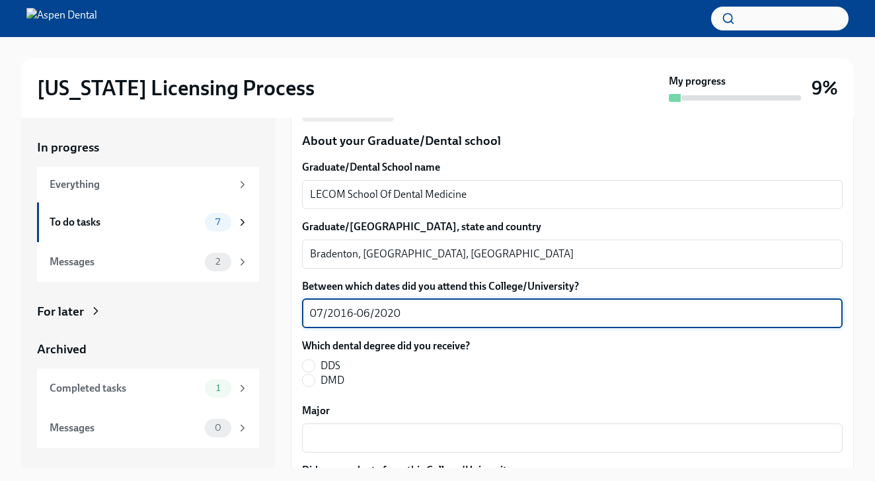
scroll to position [1697, 0]
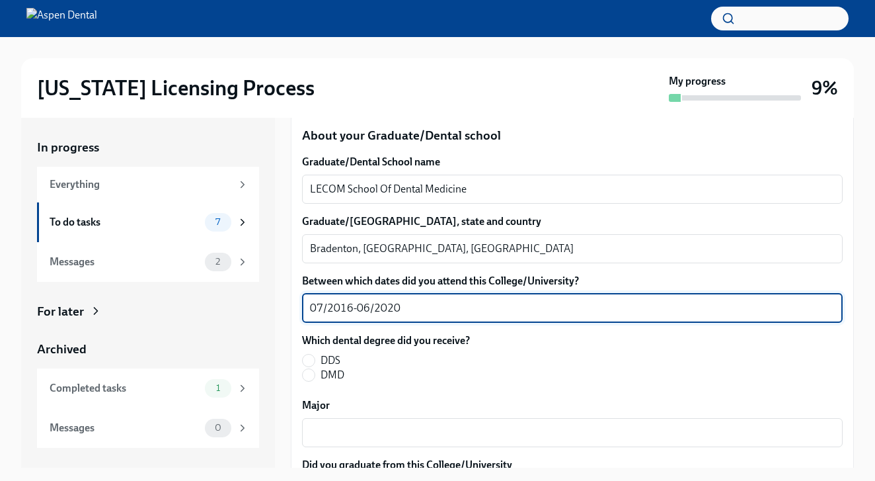
type textarea "07/2016-06/2020"
click at [316, 373] on label "DMD" at bounding box center [380, 375] width 157 height 15
click at [315, 373] on input "DMD" at bounding box center [309, 375] width 12 height 12
radio input "true"
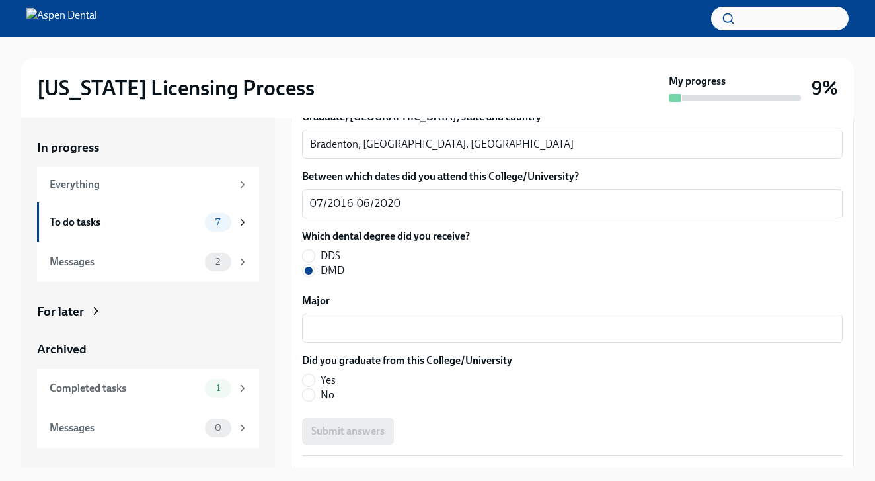
scroll to position [1816, 0]
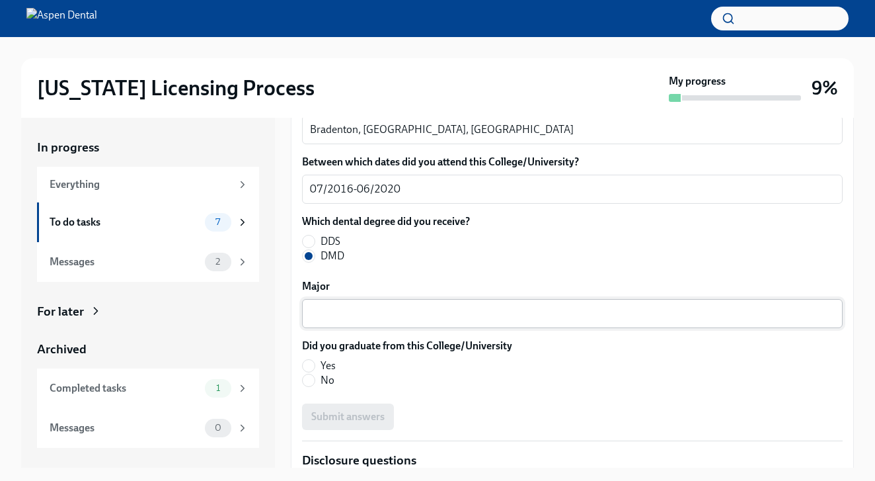
click at [395, 314] on textarea "Major" at bounding box center [572, 313] width 525 height 16
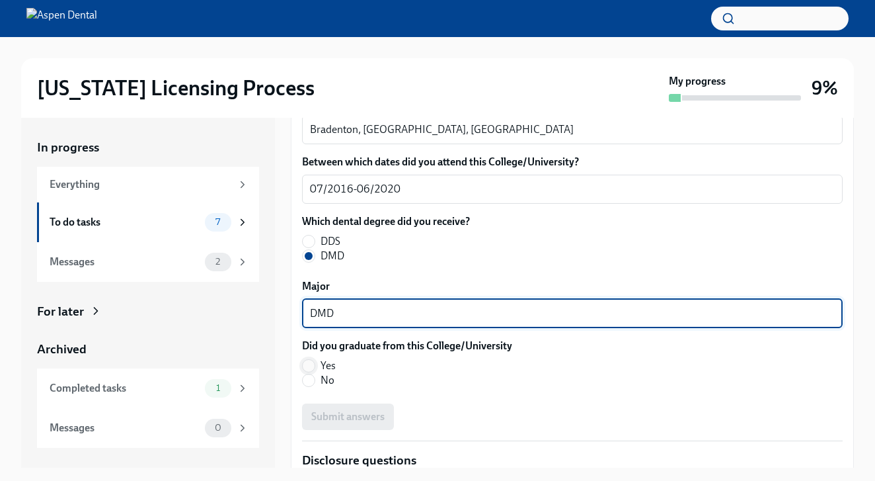
type textarea "DMD"
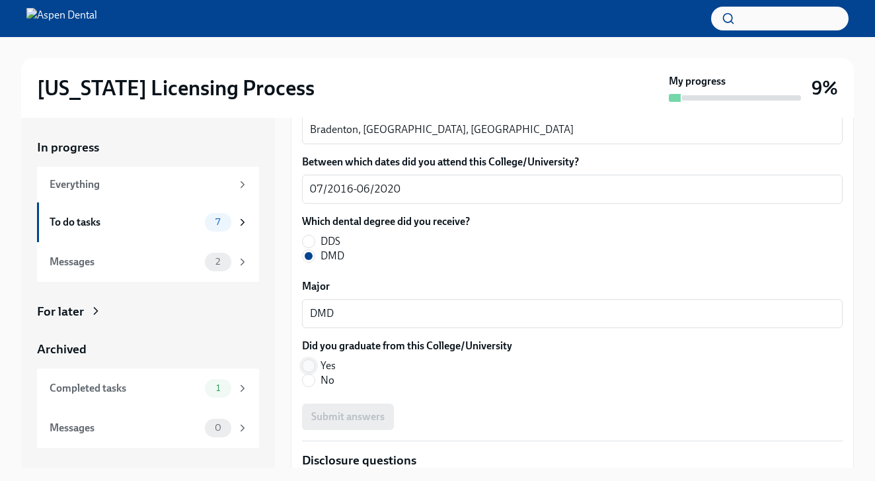
click at [309, 365] on input "Yes" at bounding box center [309, 366] width 12 height 12
radio input "true"
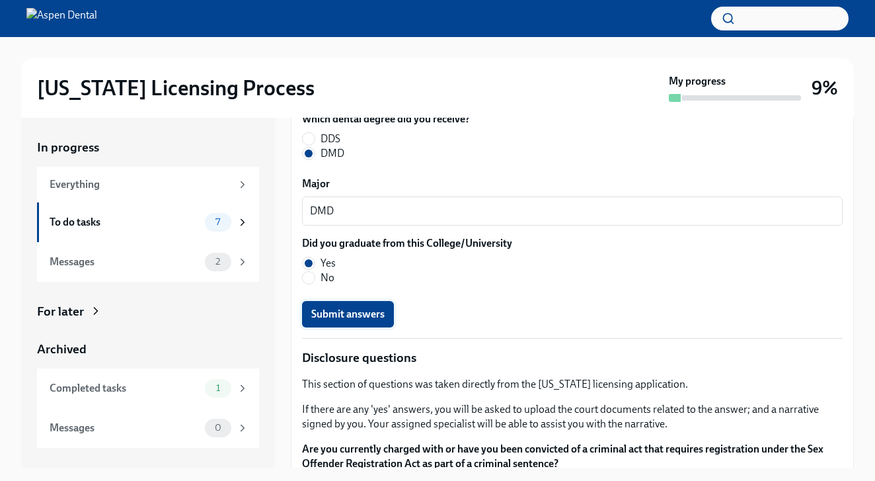
click at [370, 307] on span "Submit answers" at bounding box center [347, 313] width 73 height 13
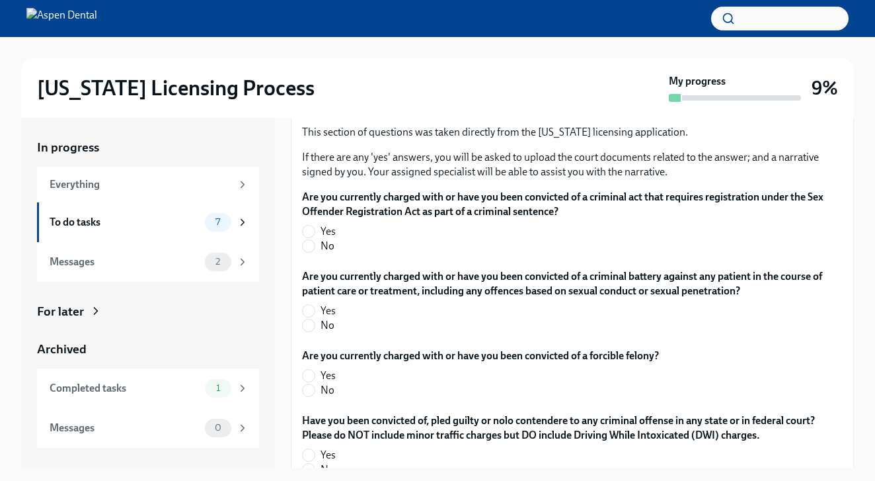
scroll to position [2151, 0]
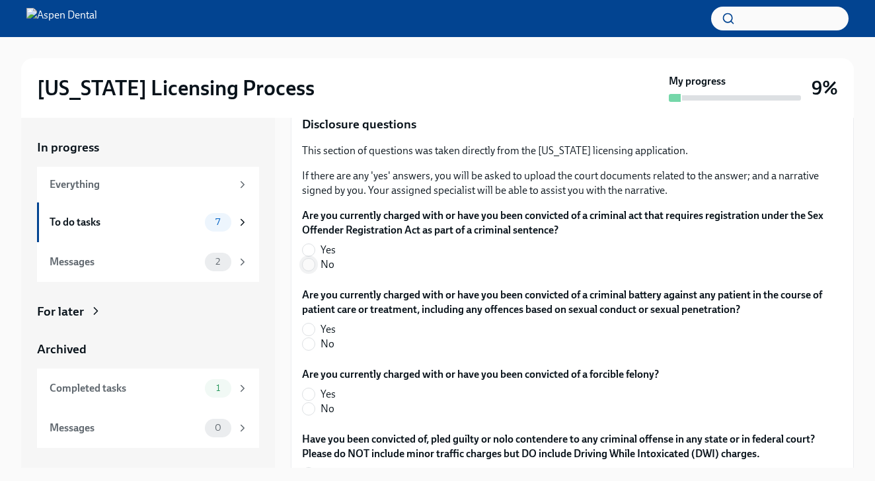
click at [311, 261] on input "No" at bounding box center [309, 265] width 12 height 12
radio input "true"
click at [313, 346] on input "No" at bounding box center [309, 344] width 12 height 12
radio input "true"
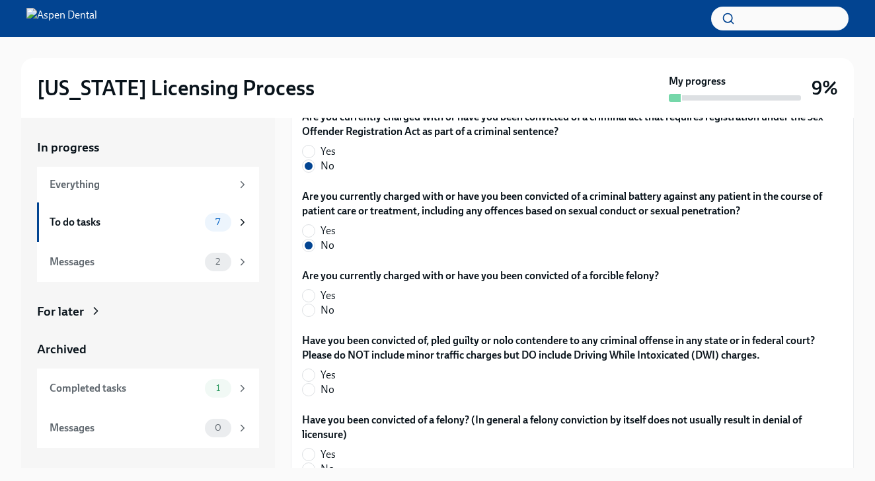
scroll to position [2252, 0]
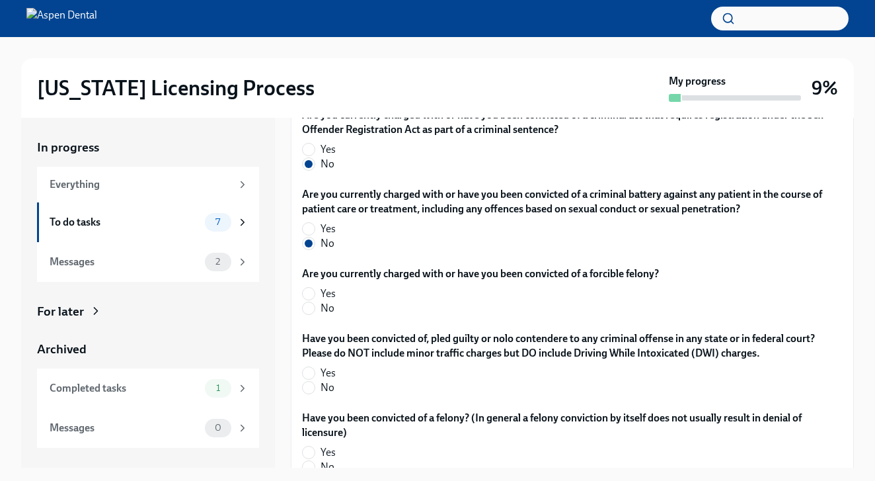
click at [320, 310] on label "No" at bounding box center [475, 308] width 346 height 15
click at [315, 310] on input "No" at bounding box center [309, 308] width 12 height 12
radio input "true"
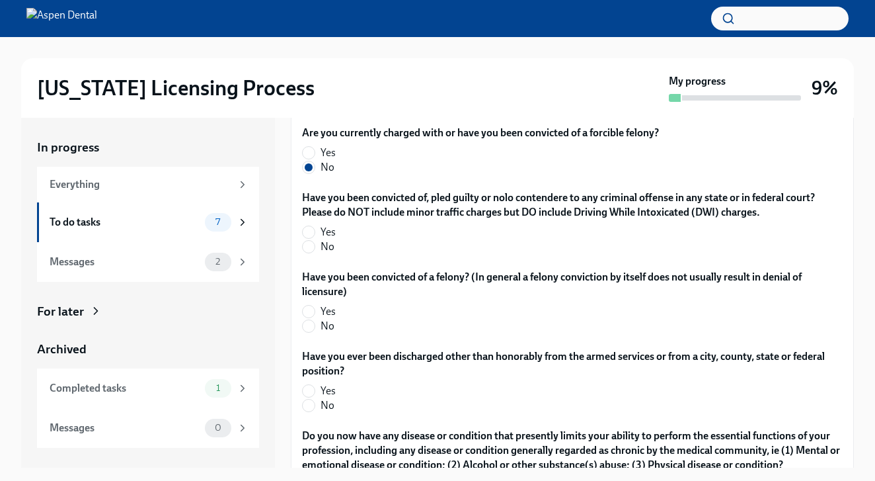
scroll to position [2402, 0]
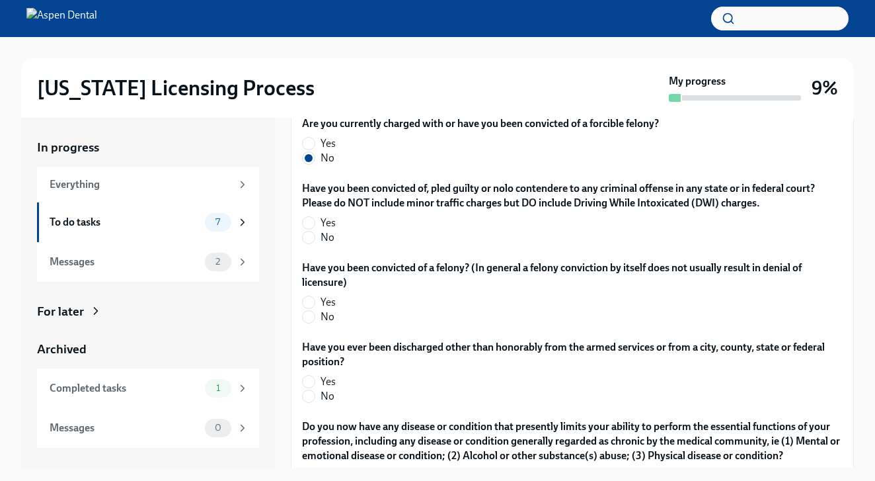
click at [328, 238] on span "No" at bounding box center [328, 237] width 14 height 15
click at [315, 238] on input "No" at bounding box center [309, 237] width 12 height 12
radio input "true"
click at [307, 312] on input "No" at bounding box center [309, 317] width 12 height 12
radio input "true"
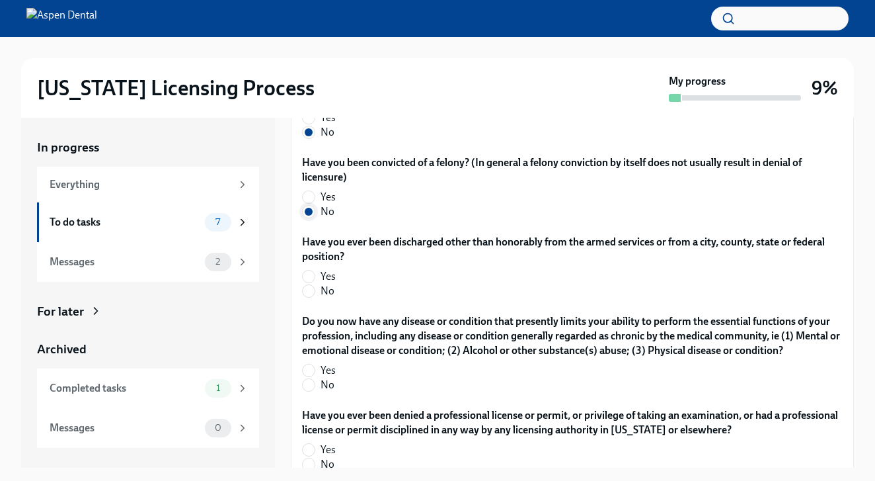
scroll to position [2508, 0]
click at [311, 294] on input "No" at bounding box center [309, 290] width 12 height 12
radio input "true"
click at [309, 385] on input "No" at bounding box center [309, 384] width 12 height 12
radio input "true"
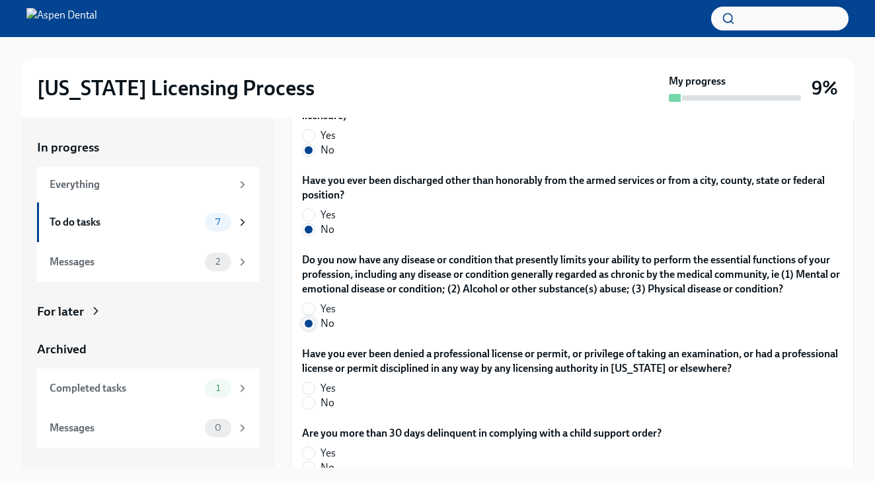
scroll to position [2570, 0]
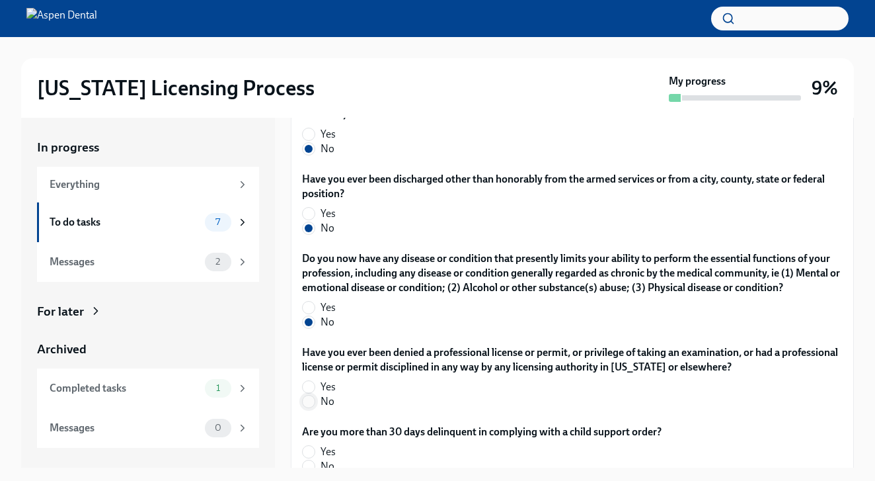
click at [309, 405] on input "No" at bounding box center [309, 401] width 12 height 12
radio input "true"
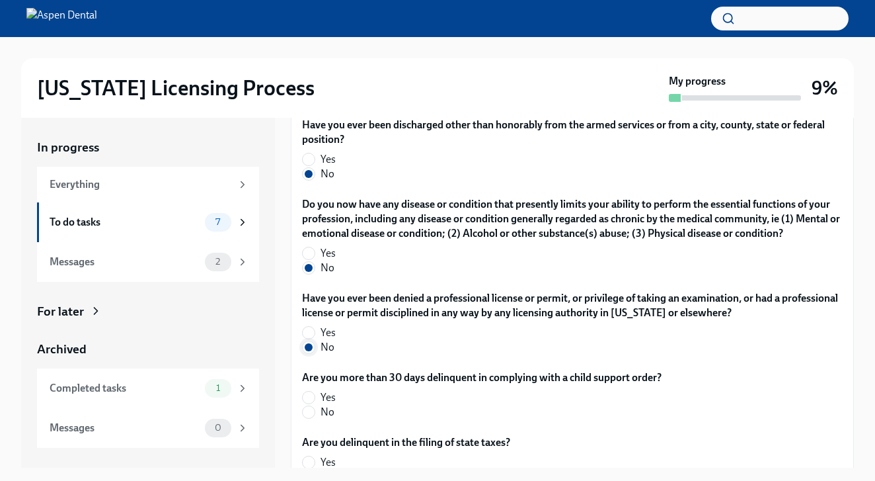
scroll to position [2646, 0]
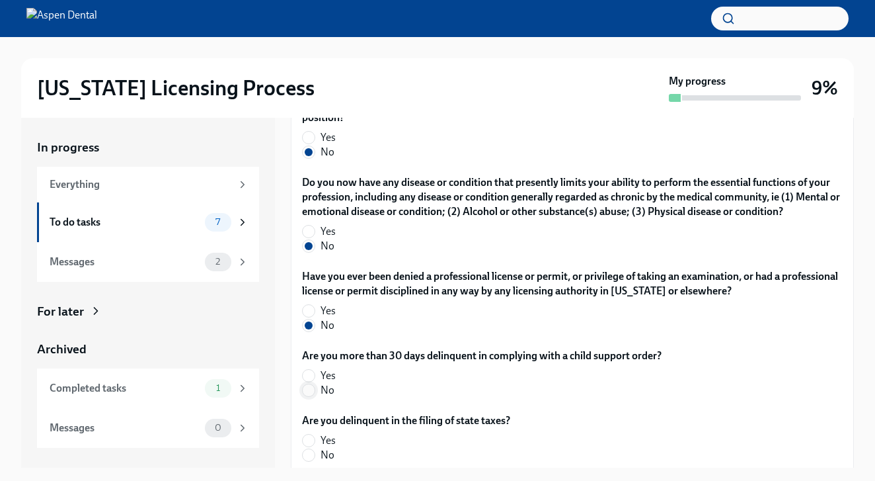
click at [312, 393] on input "No" at bounding box center [309, 390] width 12 height 12
radio input "true"
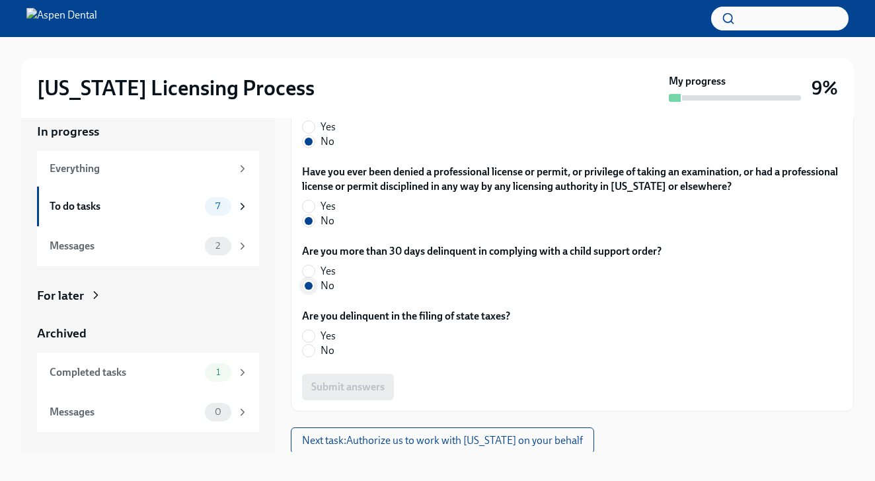
scroll to position [17, 0]
click at [311, 358] on div "Are you delinquent in the filing of state taxes? Yes No" at bounding box center [572, 335] width 541 height 54
click at [311, 348] on input "No" at bounding box center [309, 350] width 12 height 12
radio input "true"
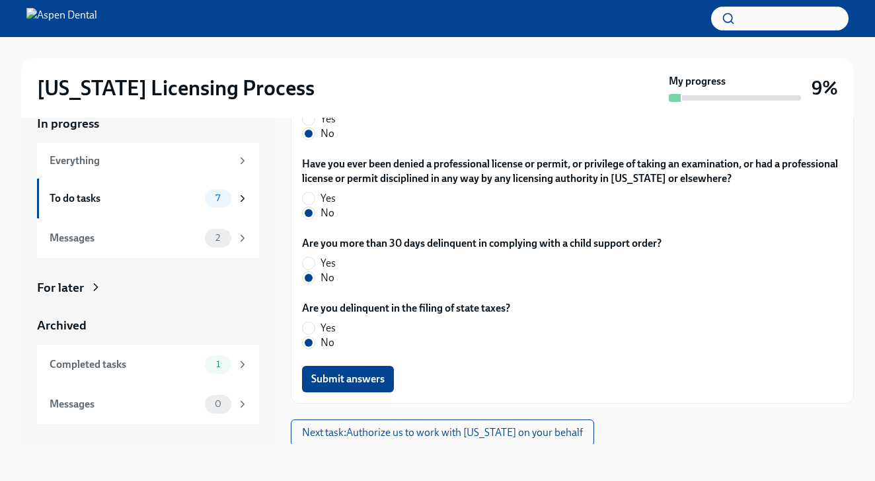
scroll to position [24, 0]
click at [370, 376] on span "Submit answers" at bounding box center [347, 378] width 73 height 13
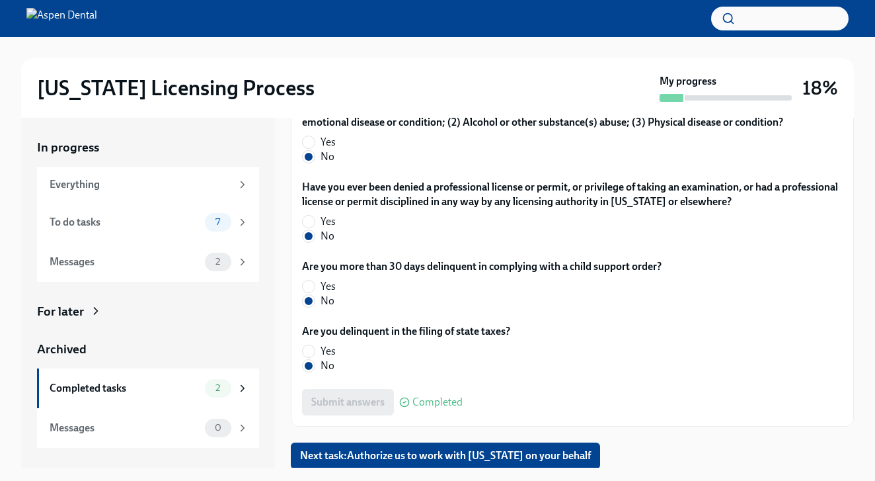
scroll to position [2735, 0]
click at [372, 452] on span "Next task : Authorize us to work with Illinois on your behalf" at bounding box center [445, 456] width 291 height 13
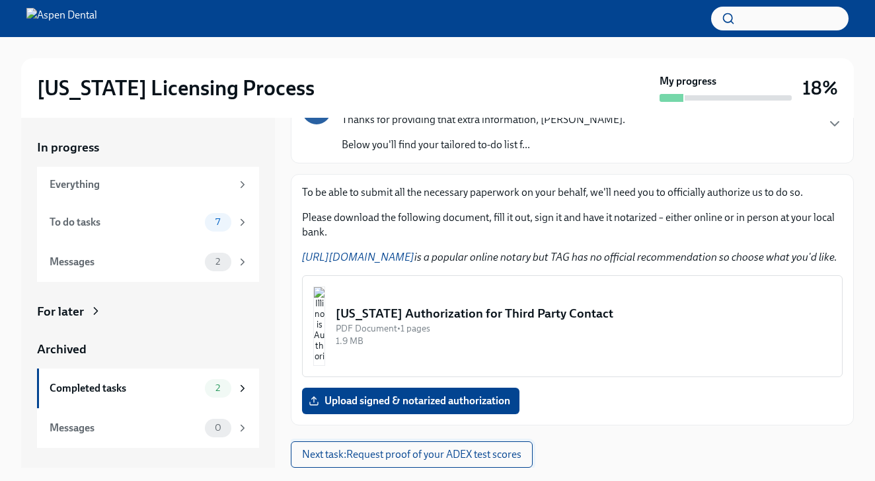
scroll to position [112, 0]
click at [386, 405] on span "Upload signed & notarized authorization" at bounding box center [410, 400] width 199 height 13
click at [0, 0] on input "Upload signed & notarized authorization" at bounding box center [0, 0] width 0 height 0
click at [325, 325] on img "button" at bounding box center [319, 325] width 12 height 79
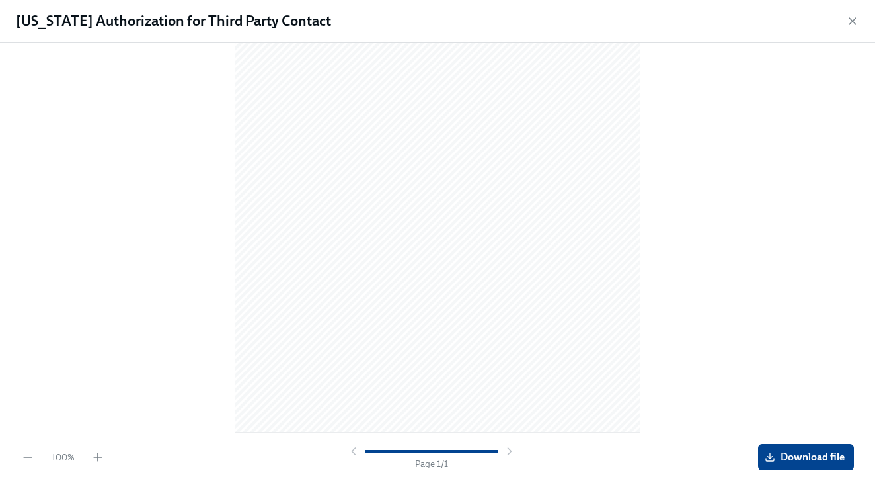
scroll to position [157, 0]
click at [785, 464] on button "Download file" at bounding box center [806, 457] width 96 height 26
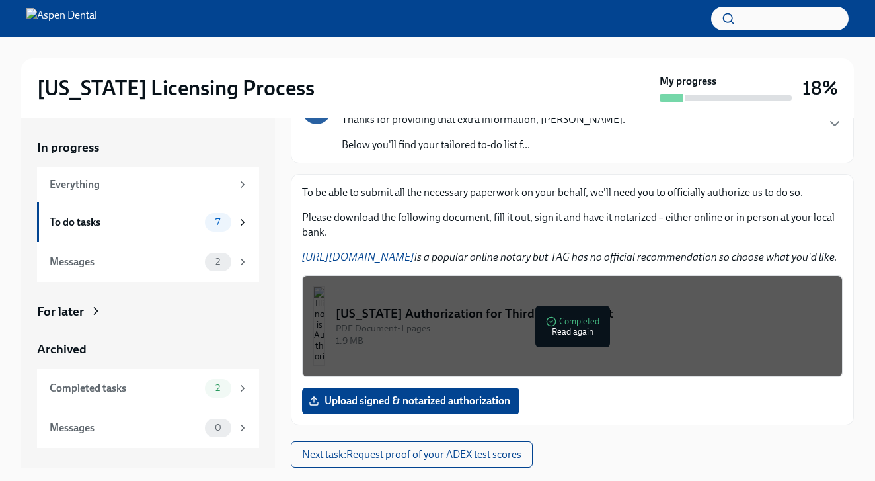
scroll to position [112, 0]
click at [438, 403] on span "Upload signed & notarized authorization" at bounding box center [410, 400] width 199 height 13
click at [0, 0] on input "Upload signed & notarized authorization" at bounding box center [0, 0] width 0 height 0
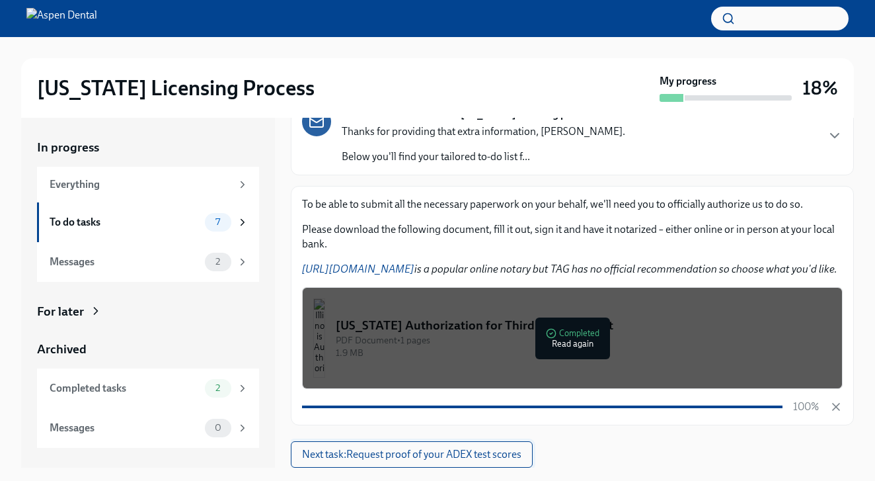
click at [489, 442] on button "Next task : Request proof of your ADEX test scores" at bounding box center [412, 454] width 242 height 26
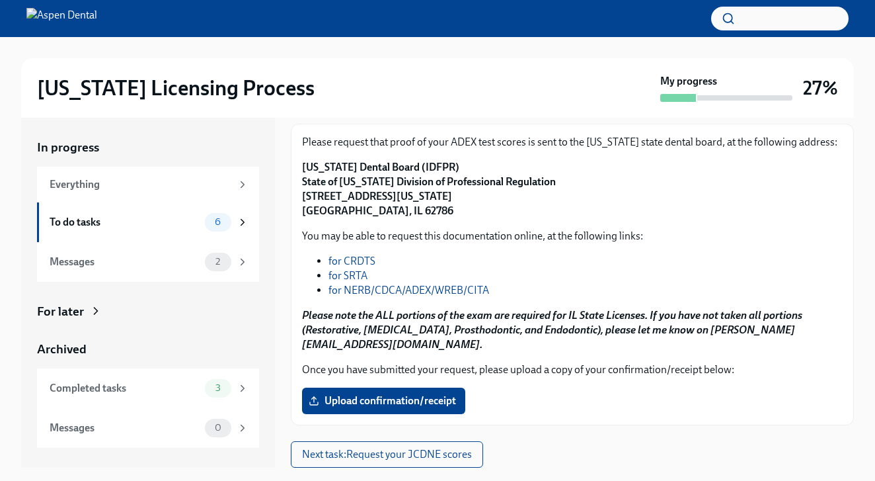
scroll to position [162, 0]
click at [452, 403] on span "Upload confirmation/receipt" at bounding box center [383, 400] width 145 height 13
click at [0, 0] on input "Upload confirmation/receipt" at bounding box center [0, 0] width 0 height 0
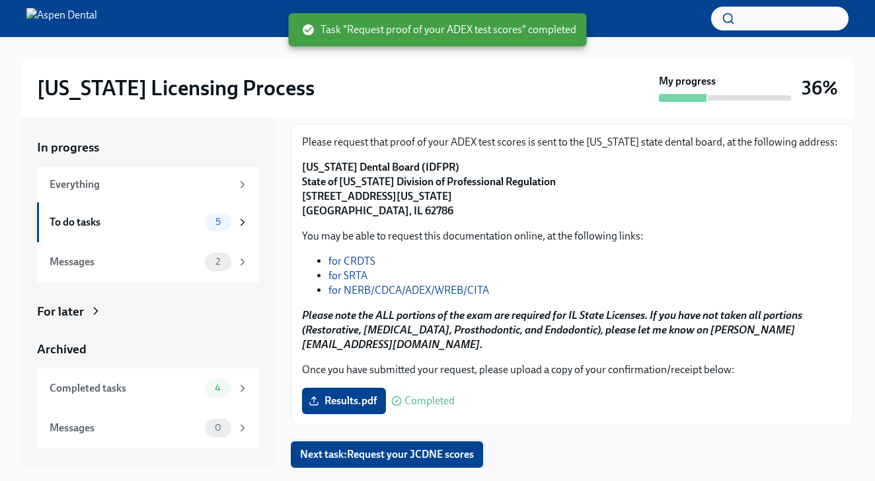
click at [436, 456] on span "Next task : Request your JCDNE scores" at bounding box center [387, 454] width 174 height 13
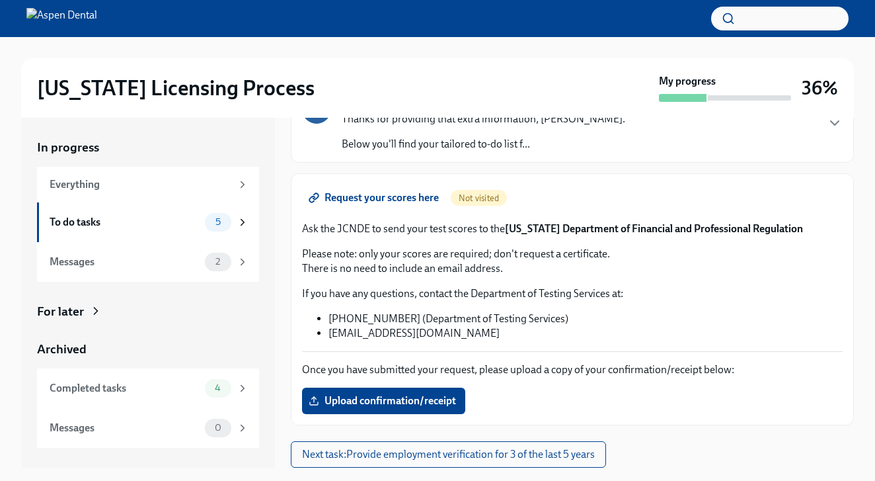
scroll to position [112, 0]
click at [479, 444] on button "Next task : Provide employment verification for 3 of the last 5 years" at bounding box center [448, 454] width 315 height 26
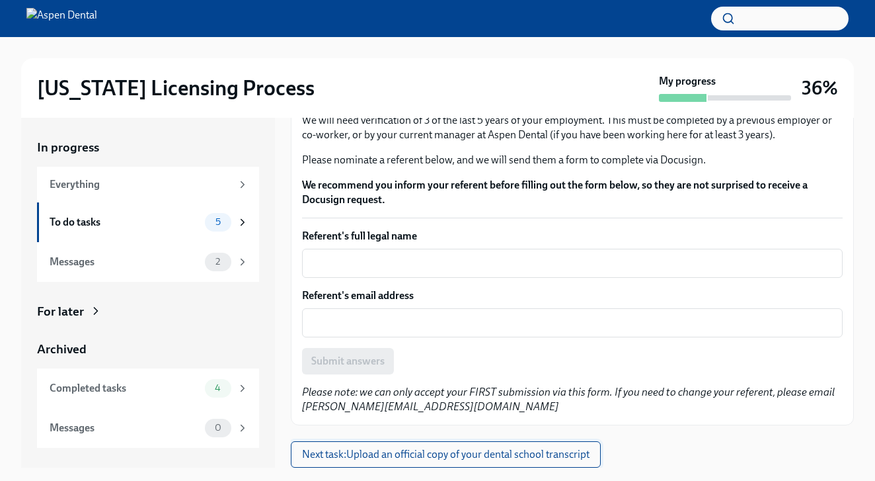
scroll to position [94, 0]
click at [489, 454] on span "Next task : Upload an official copy of your dental school transcript" at bounding box center [446, 454] width 288 height 13
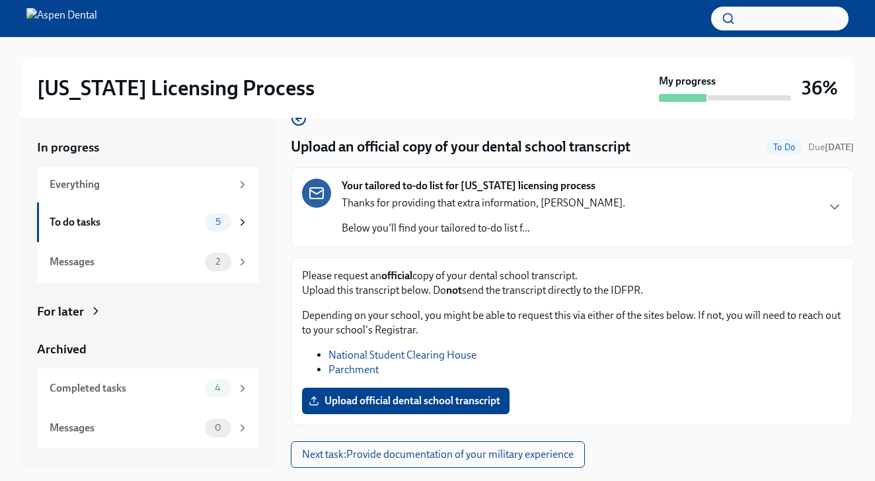
scroll to position [28, 0]
click at [442, 358] on link "National Student Clearing House" at bounding box center [403, 354] width 148 height 13
click at [419, 447] on button "Next task : Provide documentation of your military experience" at bounding box center [438, 454] width 294 height 26
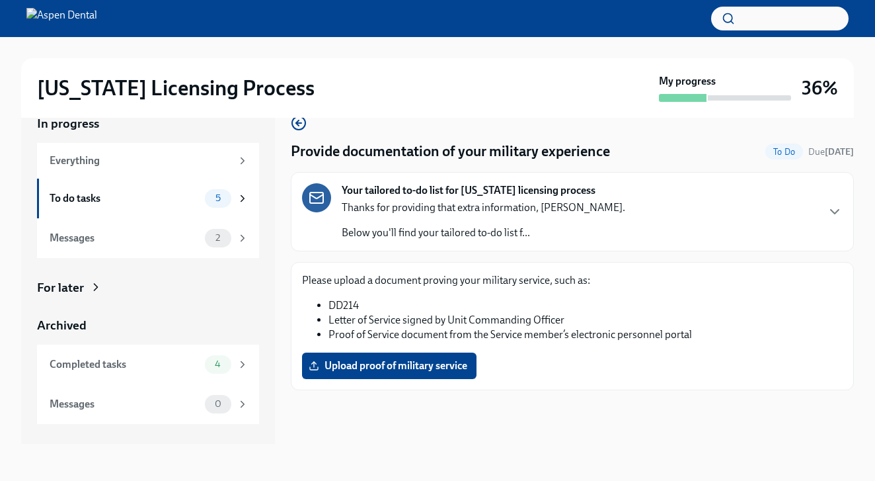
scroll to position [24, 0]
click at [127, 203] on div "To do tasks" at bounding box center [125, 198] width 150 height 15
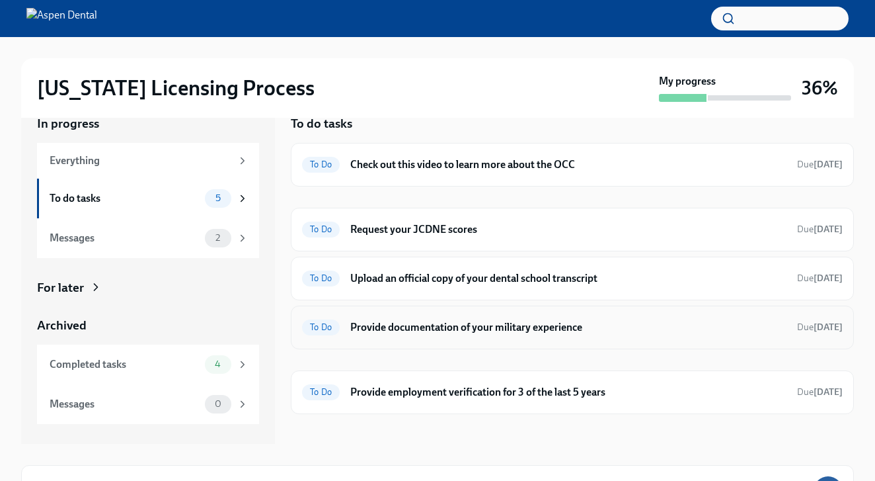
click at [438, 329] on h6 "Provide documentation of your military experience" at bounding box center [568, 327] width 436 height 15
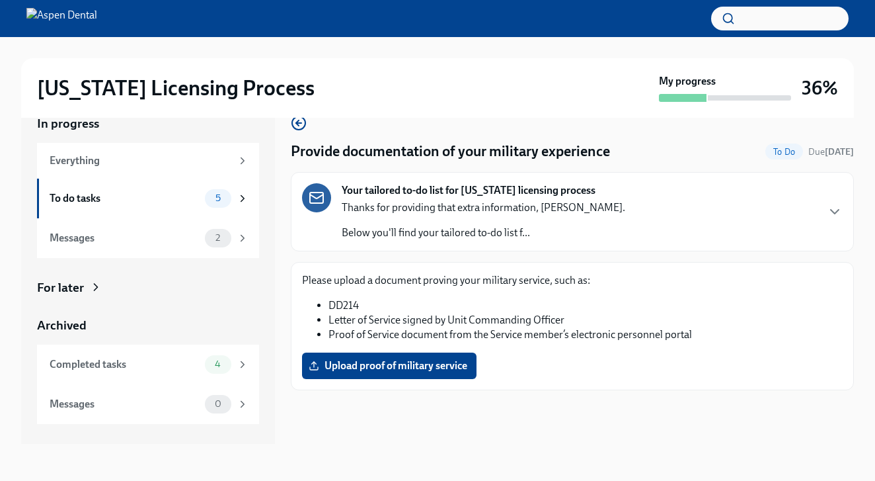
scroll to position [24, 0]
click at [435, 346] on div "Please upload a document proving your military service, such as: DD214 Letter o…" at bounding box center [572, 326] width 541 height 106
click at [429, 368] on span "Upload proof of military service" at bounding box center [389, 365] width 156 height 13
click at [0, 0] on input "Upload proof of military service" at bounding box center [0, 0] width 0 height 0
click at [829, 207] on icon "button" at bounding box center [835, 212] width 16 height 16
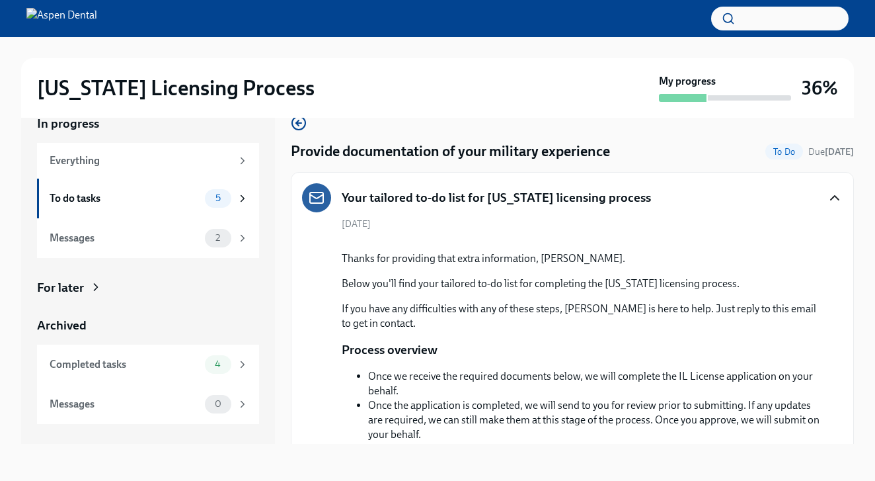
scroll to position [0, 0]
click at [122, 203] on div "To do tasks" at bounding box center [125, 198] width 150 height 15
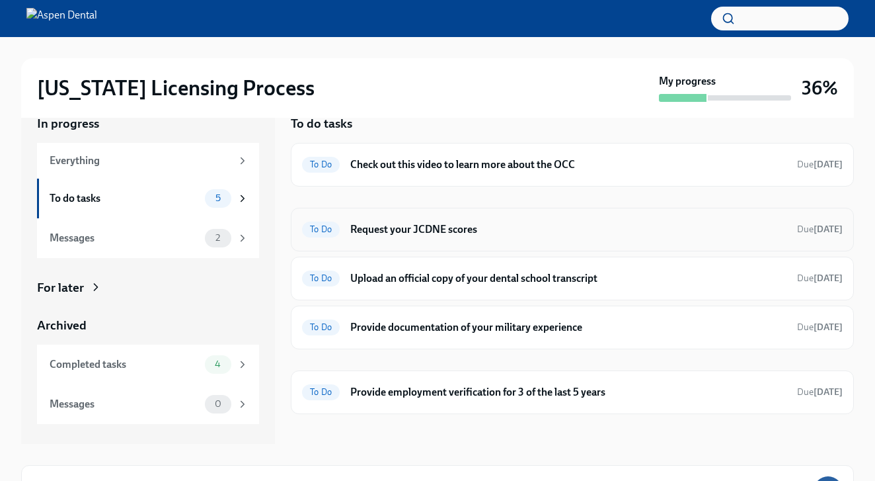
click at [541, 239] on div "To Do Request your JCDNE scores Due in 4 days" at bounding box center [572, 230] width 563 height 44
click at [453, 233] on h6 "Request your JCDNE scores" at bounding box center [568, 229] width 436 height 15
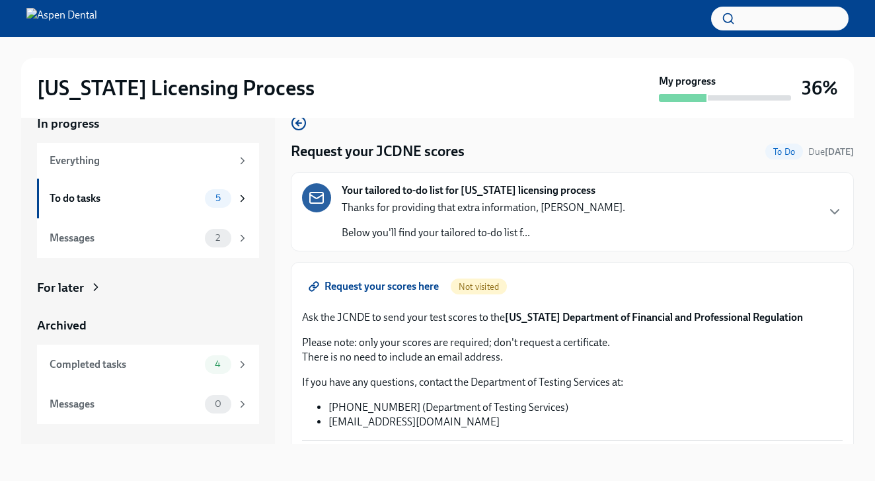
click at [604, 259] on div "Request your JCDNE scores To Do Due in 4 days Your tailored to-do list for Illi…" at bounding box center [572, 314] width 563 height 399
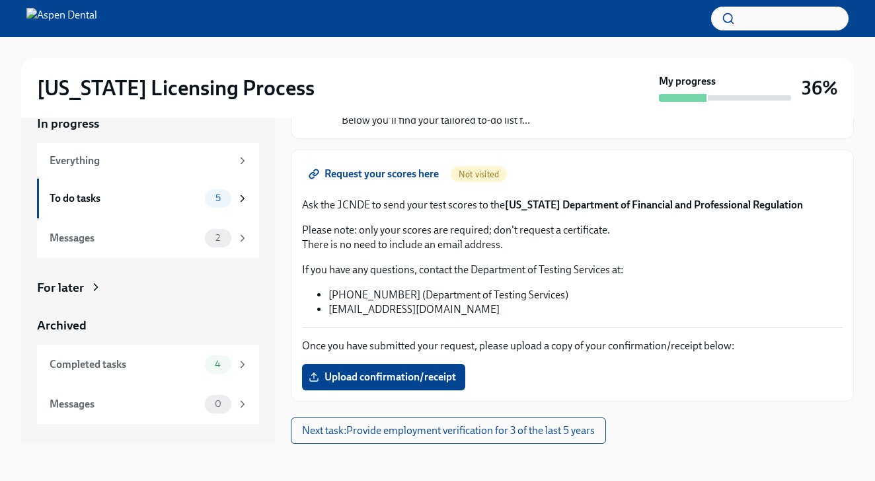
scroll to position [112, 0]
drag, startPoint x: 370, startPoint y: 208, endPoint x: 338, endPoint y: 202, distance: 32.8
click at [338, 202] on p "Ask the JCNDE to send your test scores to the Illinois Department of Financial …" at bounding box center [572, 205] width 541 height 15
copy p "JCNDE"
click at [391, 376] on span "Upload confirmation/receipt" at bounding box center [383, 376] width 145 height 13
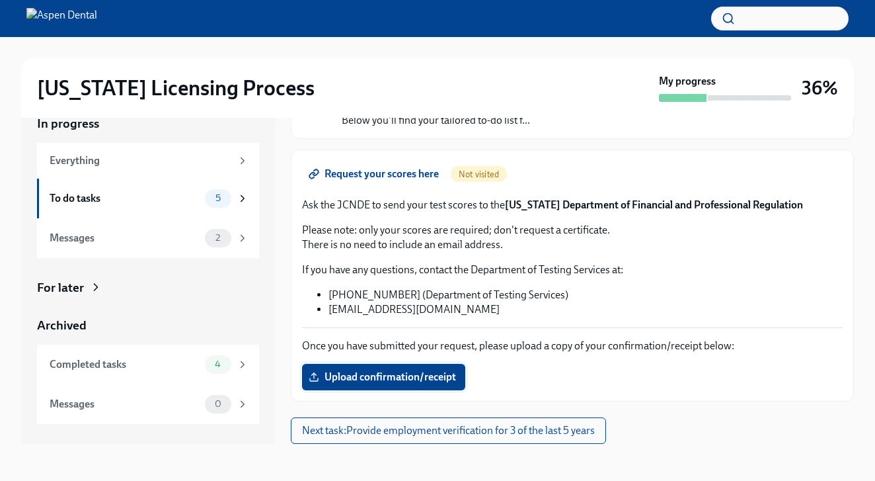
click at [0, 0] on input "Upload confirmation/receipt" at bounding box center [0, 0] width 0 height 0
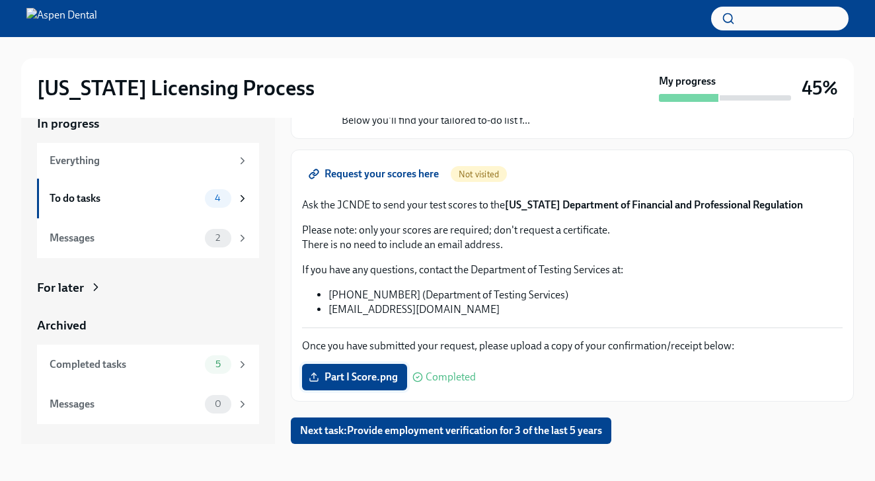
click at [385, 380] on span "Part I Score.png" at bounding box center [354, 376] width 87 height 13
click at [0, 0] on input "Part I Score.png" at bounding box center [0, 0] width 0 height 0
click at [372, 372] on span "Part I Score.png" at bounding box center [354, 376] width 87 height 13
click at [0, 0] on input "Part I Score.png" at bounding box center [0, 0] width 0 height 0
click at [383, 437] on span "Next task : Provide employment verification for 3 of the last 5 years" at bounding box center [451, 430] width 302 height 13
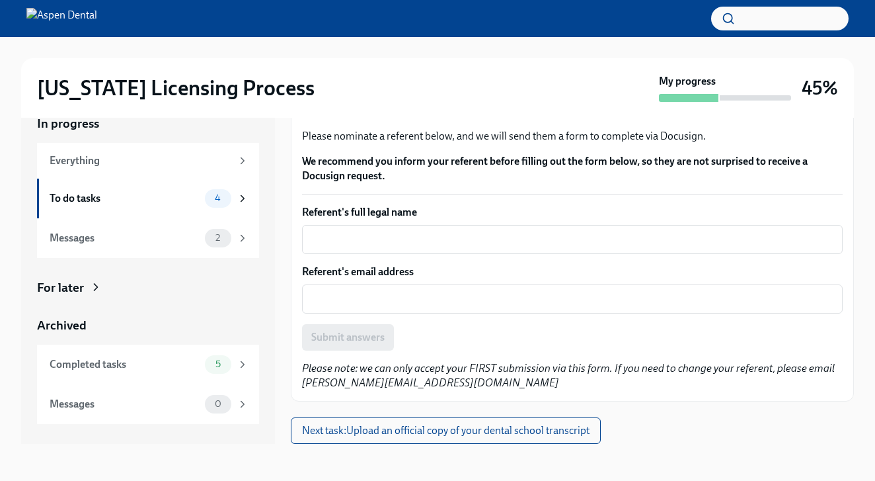
scroll to position [94, 0]
click at [169, 206] on div "To do tasks 4" at bounding box center [149, 198] width 199 height 19
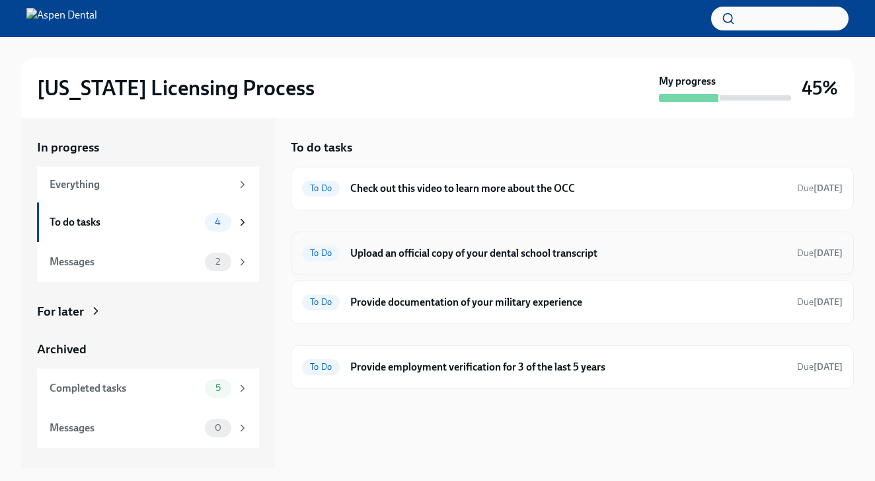
click at [574, 259] on h6 "Upload an official copy of your dental school transcript" at bounding box center [568, 253] width 436 height 15
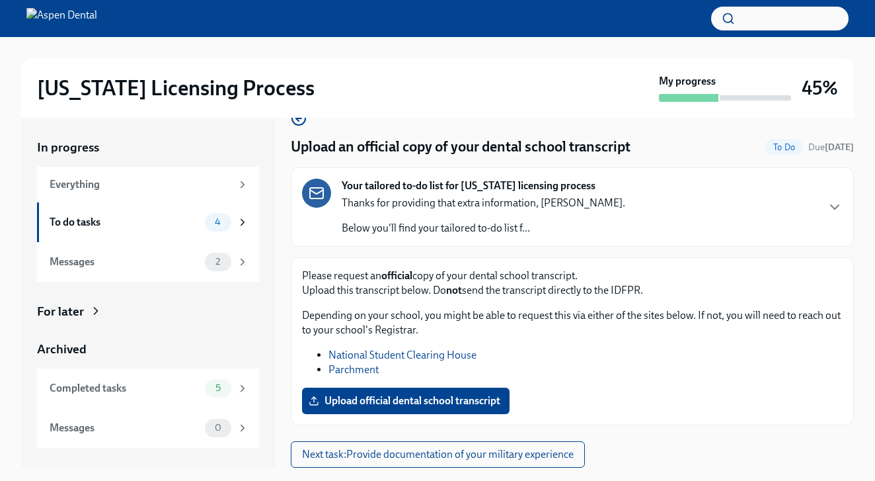
scroll to position [24, 0]
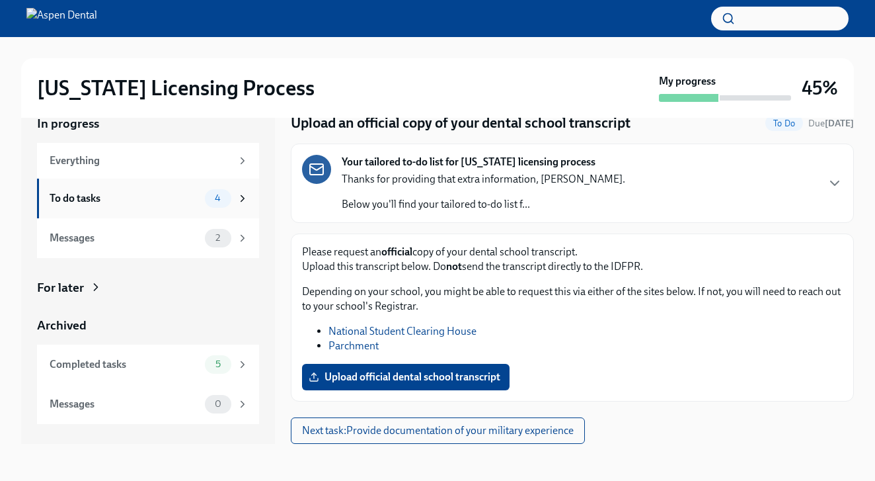
click at [142, 204] on div "To do tasks" at bounding box center [125, 198] width 150 height 15
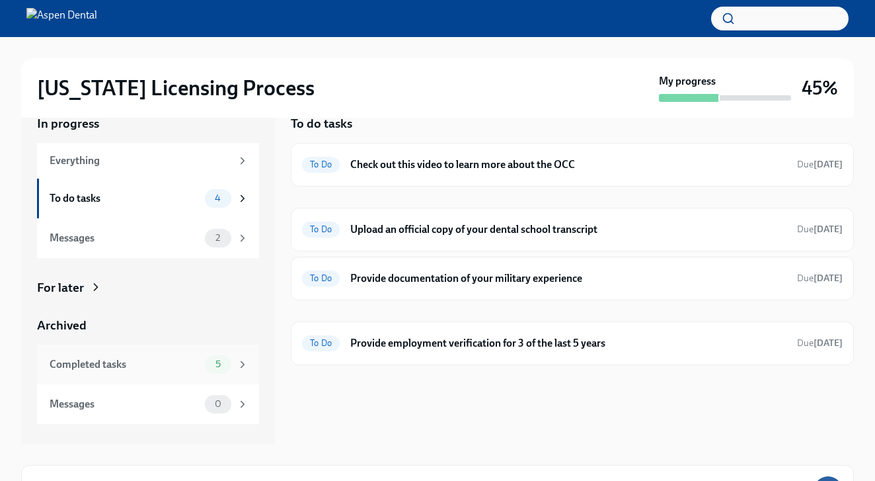
click at [103, 360] on div "Completed tasks" at bounding box center [125, 364] width 150 height 15
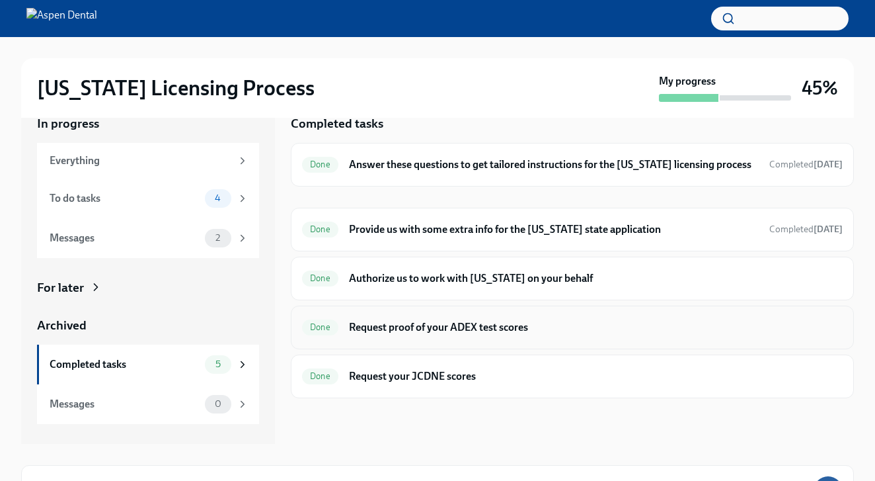
click at [467, 330] on h6 "Request proof of your ADEX test scores" at bounding box center [596, 327] width 494 height 15
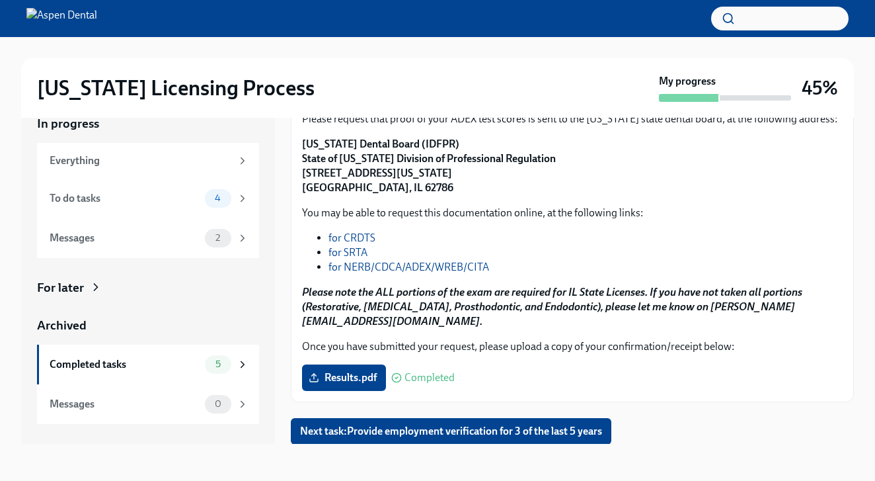
scroll to position [24, 0]
click at [337, 381] on span "Results.pdf" at bounding box center [343, 377] width 65 height 13
click at [0, 0] on input "Results.pdf" at bounding box center [0, 0] width 0 height 0
click at [331, 377] on span "Results.pdf" at bounding box center [343, 377] width 65 height 13
click at [0, 0] on input "Results.pdf" at bounding box center [0, 0] width 0 height 0
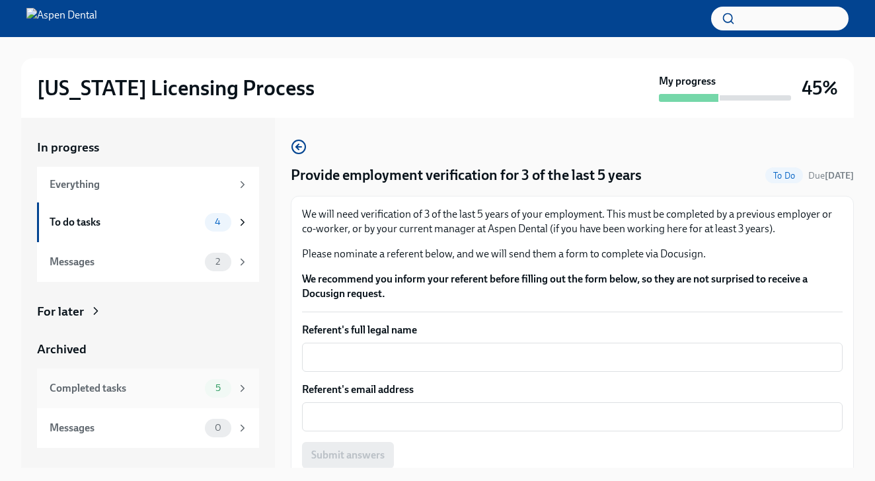
click at [98, 388] on div "Completed tasks" at bounding box center [125, 388] width 150 height 15
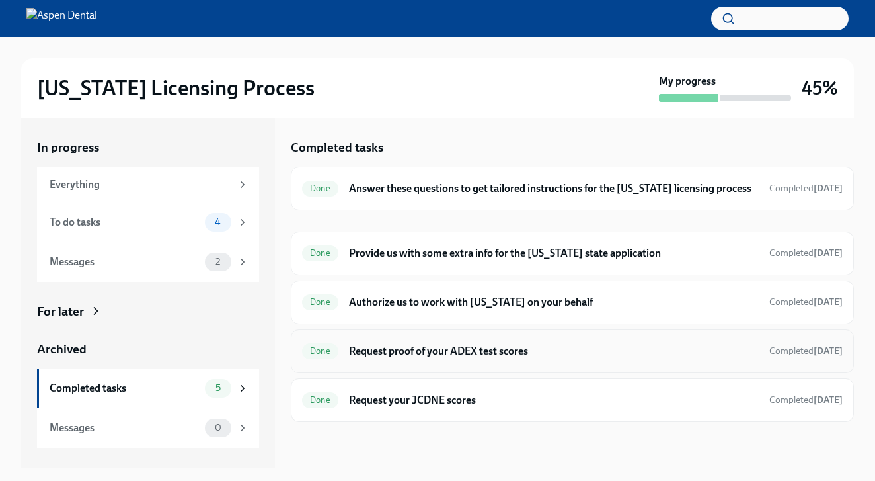
click at [499, 352] on h6 "Request proof of your ADEX test scores" at bounding box center [554, 351] width 410 height 15
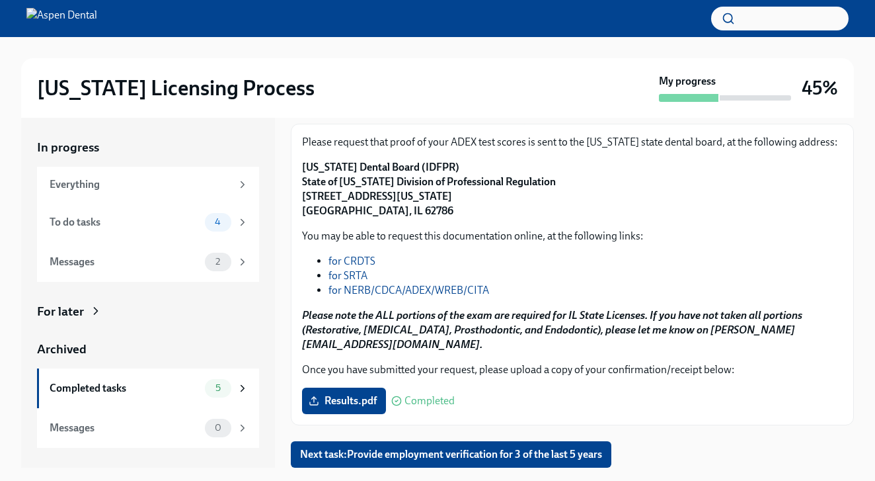
scroll to position [162, 0]
click at [358, 411] on label "Results.pdf" at bounding box center [344, 400] width 84 height 26
click at [0, 0] on input "Results.pdf" at bounding box center [0, 0] width 0 height 0
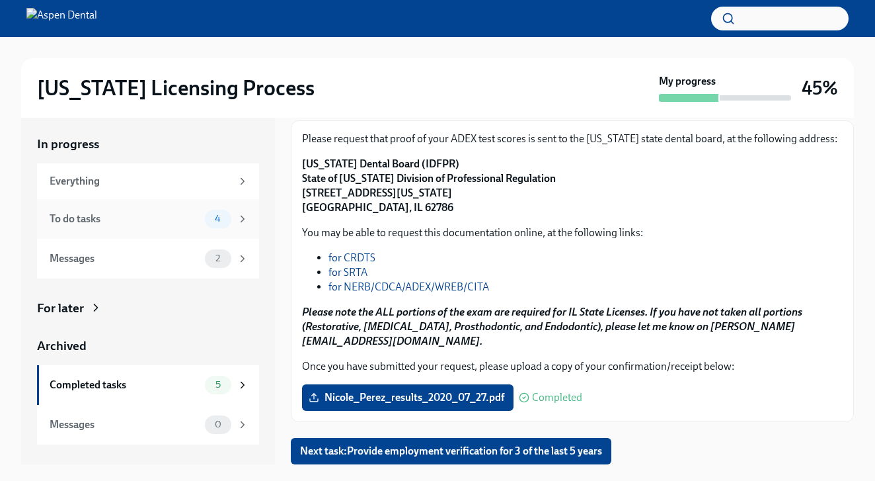
click at [102, 229] on div "To do tasks 4" at bounding box center [148, 219] width 222 height 40
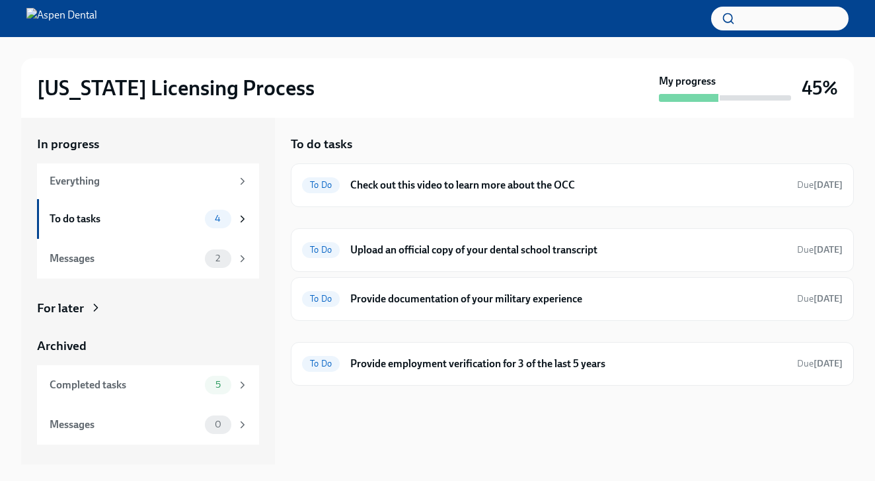
scroll to position [1, 0]
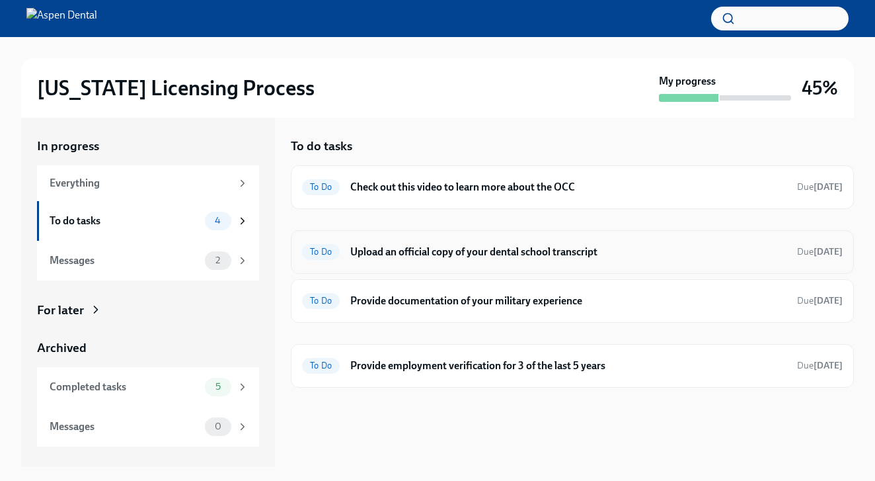
click at [461, 245] on h6 "Upload an official copy of your dental school transcript" at bounding box center [568, 252] width 436 height 15
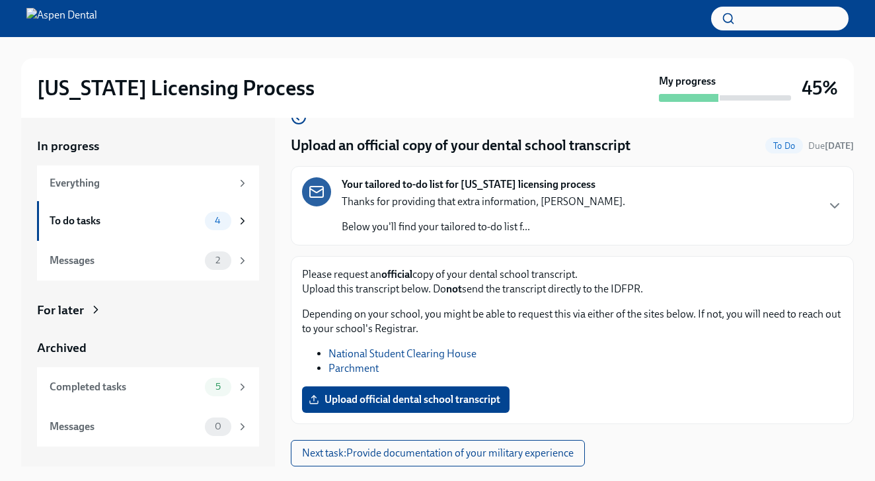
scroll to position [28, 0]
click at [372, 354] on link "National Student Clearing House" at bounding box center [403, 353] width 148 height 13
click at [446, 346] on div "Please request an official copy of your dental school transcript. Upload this t…" at bounding box center [572, 321] width 541 height 108
click at [444, 351] on link "National Student Clearing House" at bounding box center [403, 353] width 148 height 13
click at [354, 368] on link "Parchment" at bounding box center [354, 368] width 50 height 13
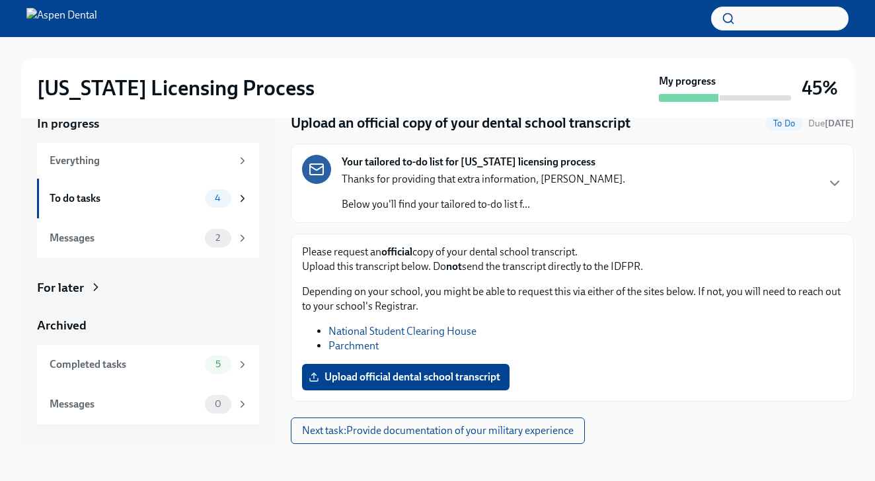
scroll to position [24, 0]
click at [342, 341] on link "Parchment" at bounding box center [354, 345] width 50 height 13
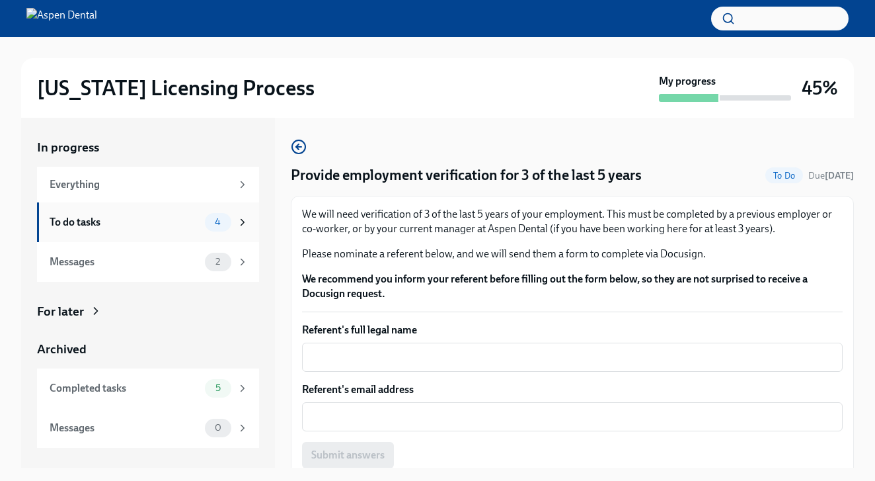
click at [145, 234] on div "To do tasks 4" at bounding box center [148, 222] width 222 height 40
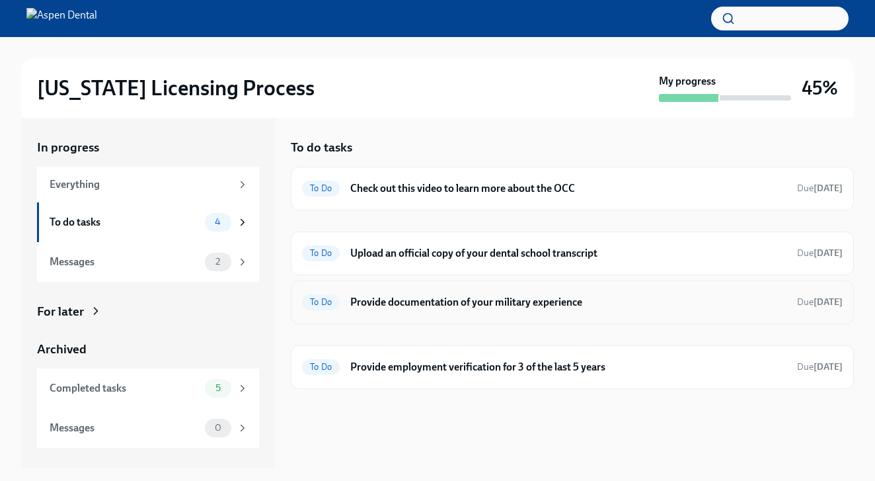
click at [430, 300] on h6 "Provide documentation of your military experience" at bounding box center [568, 302] width 436 height 15
